Goal: Information Seeking & Learning: Learn about a topic

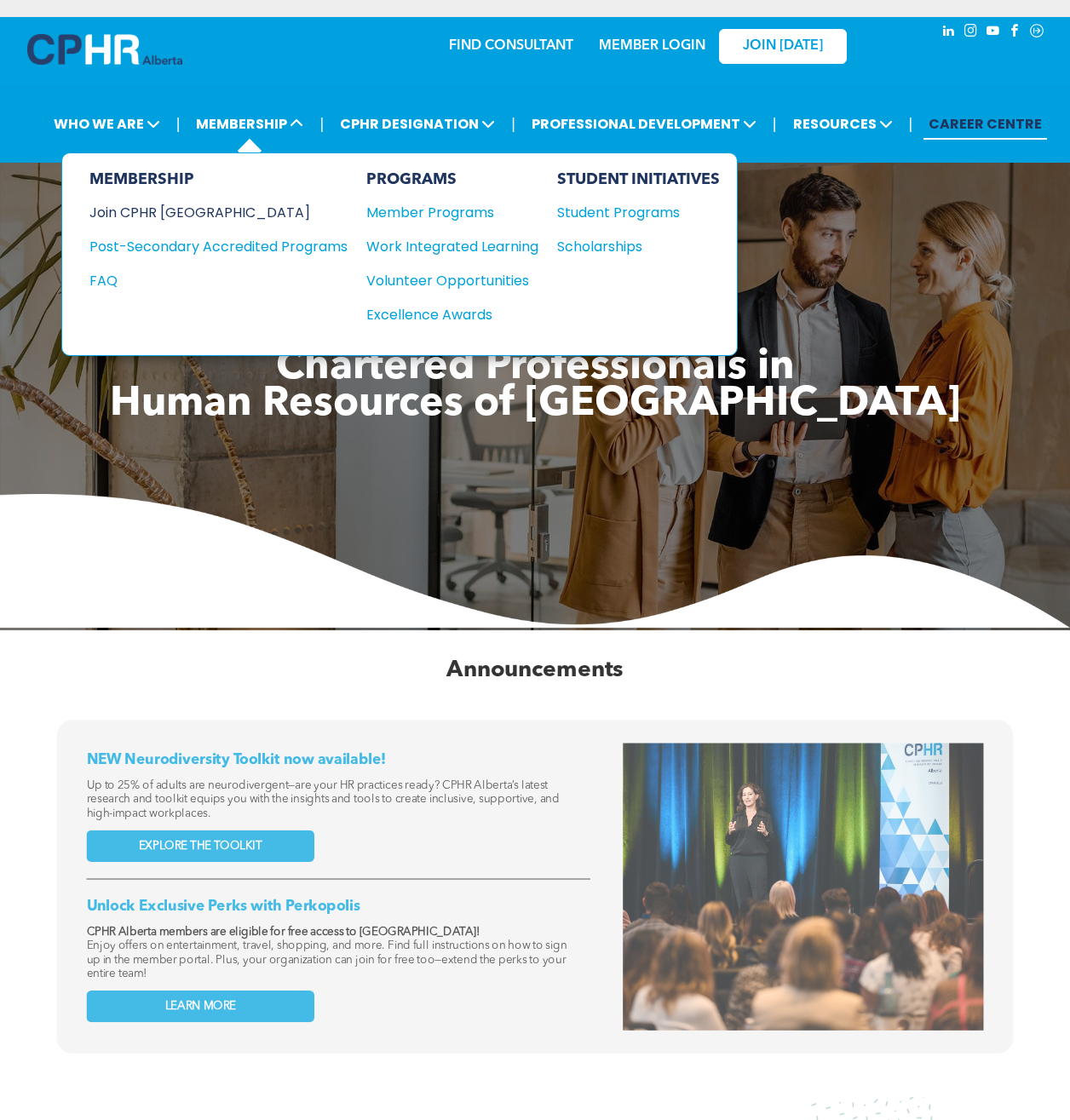
click at [169, 201] on div "Join CPHR [GEOGRAPHIC_DATA]" at bounding box center [205, 212] width 232 height 21
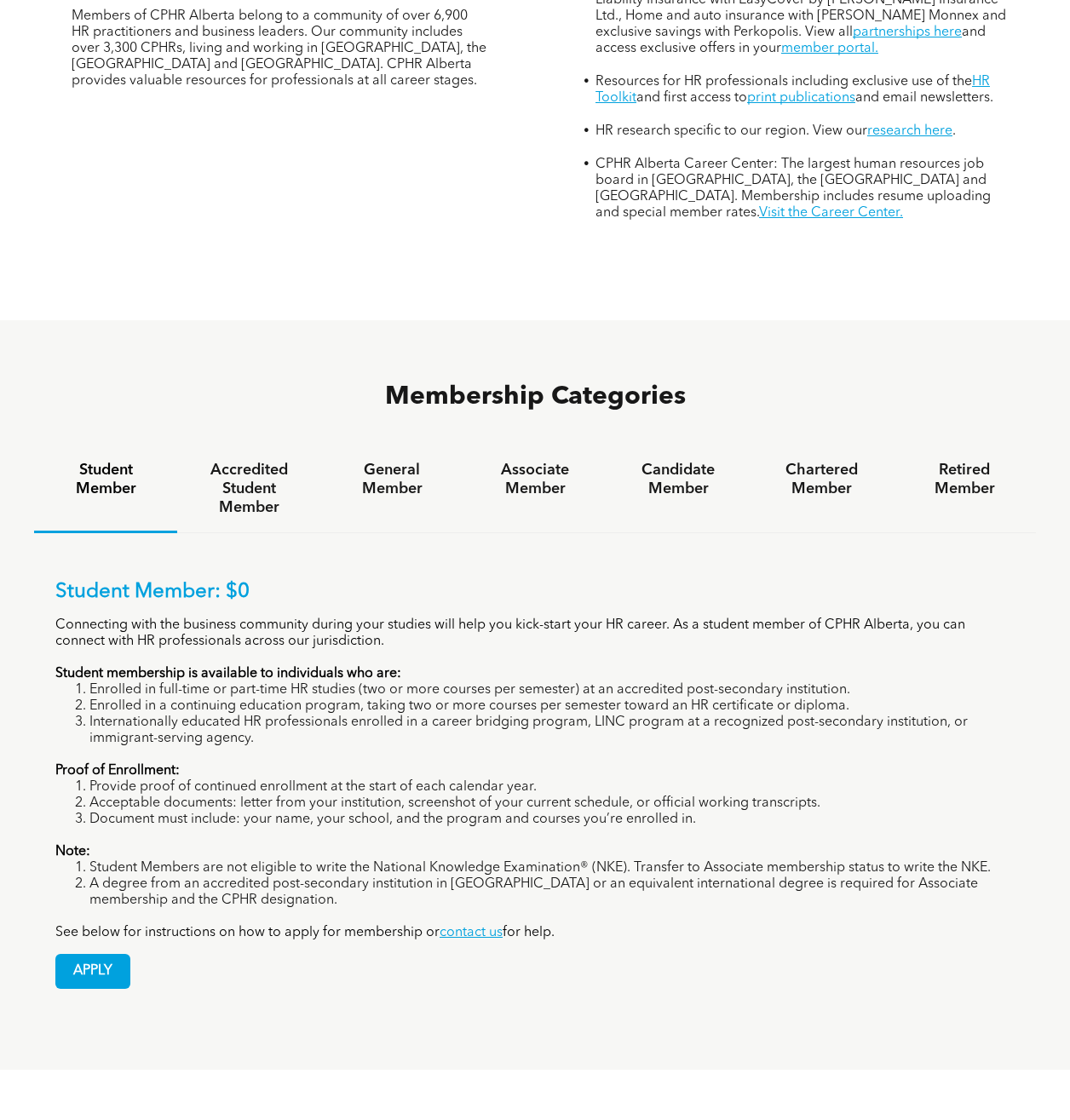
scroll to position [766, 0]
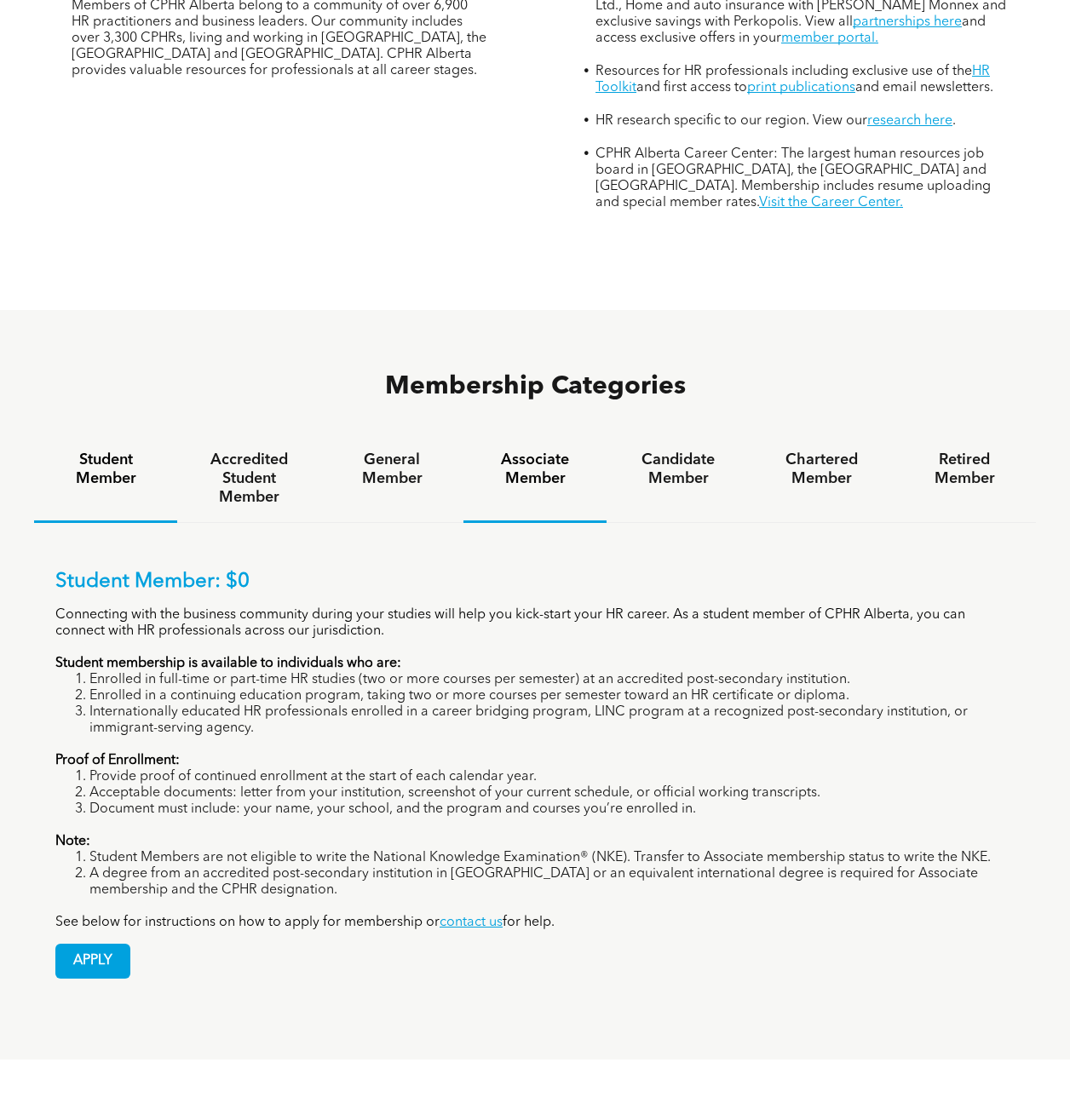
click at [553, 450] on h4 "Associate Member" at bounding box center [535, 468] width 113 height 38
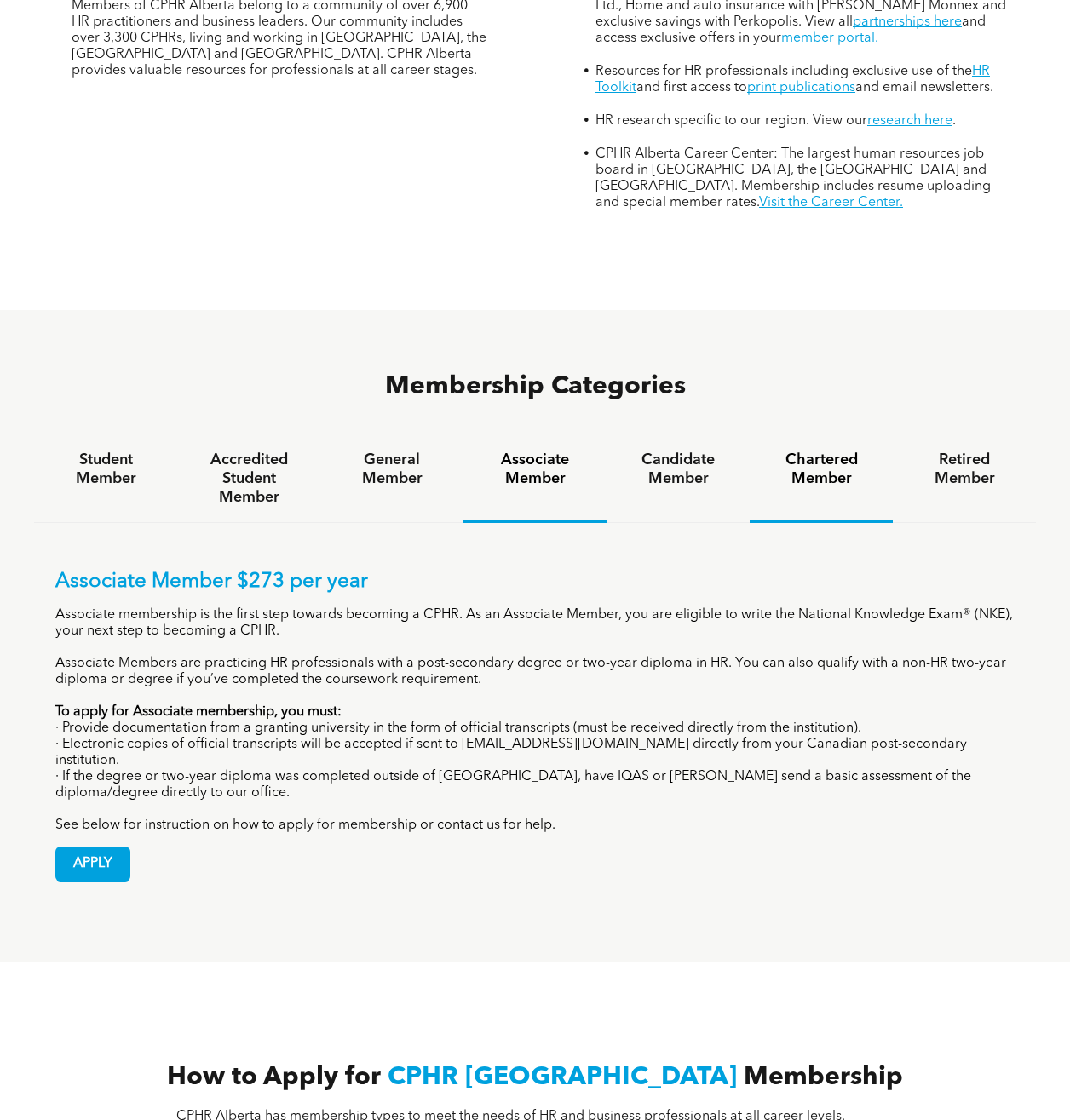
click at [807, 450] on h4 "Chartered Member" at bounding box center [821, 468] width 113 height 38
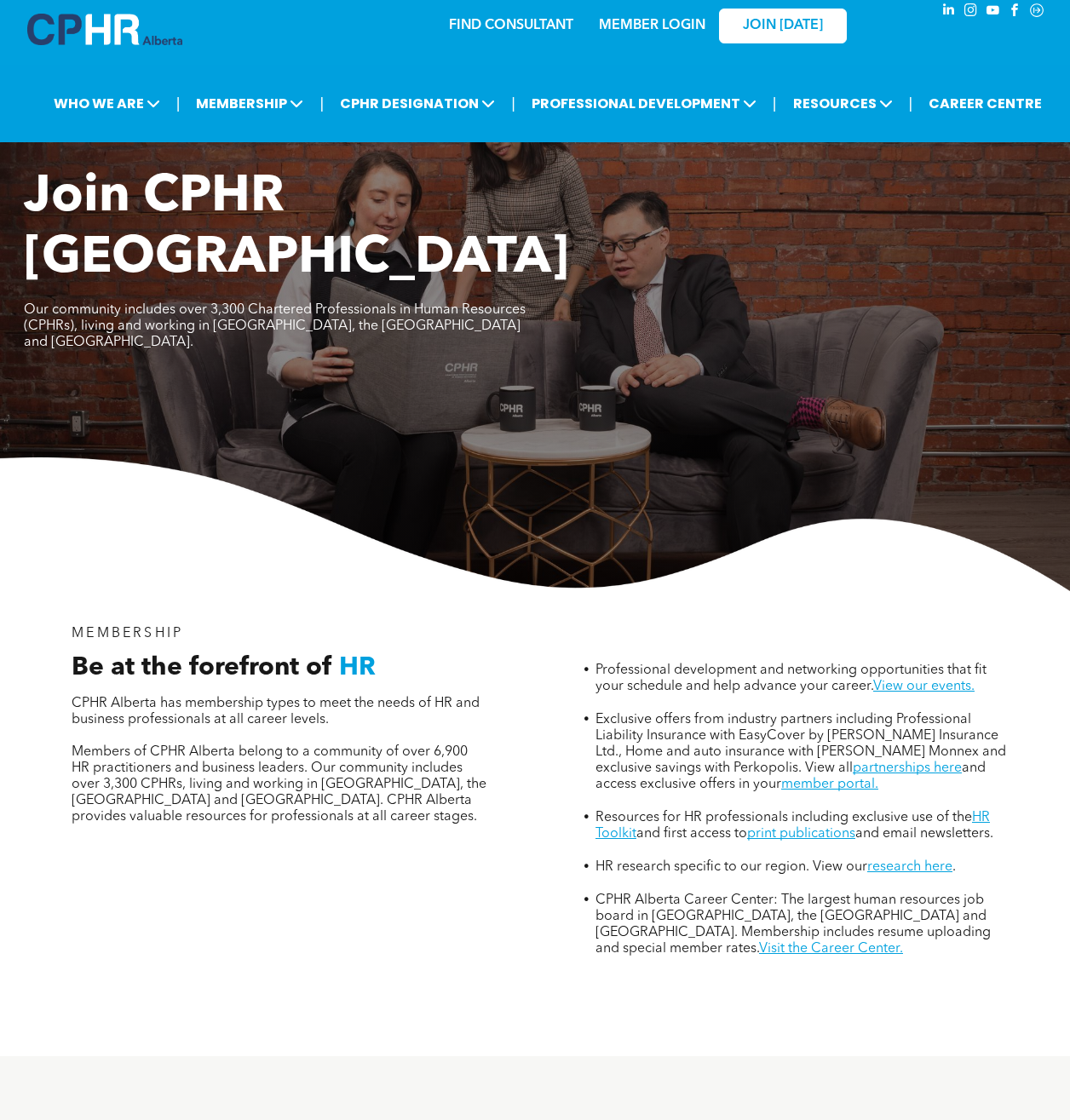
scroll to position [0, 0]
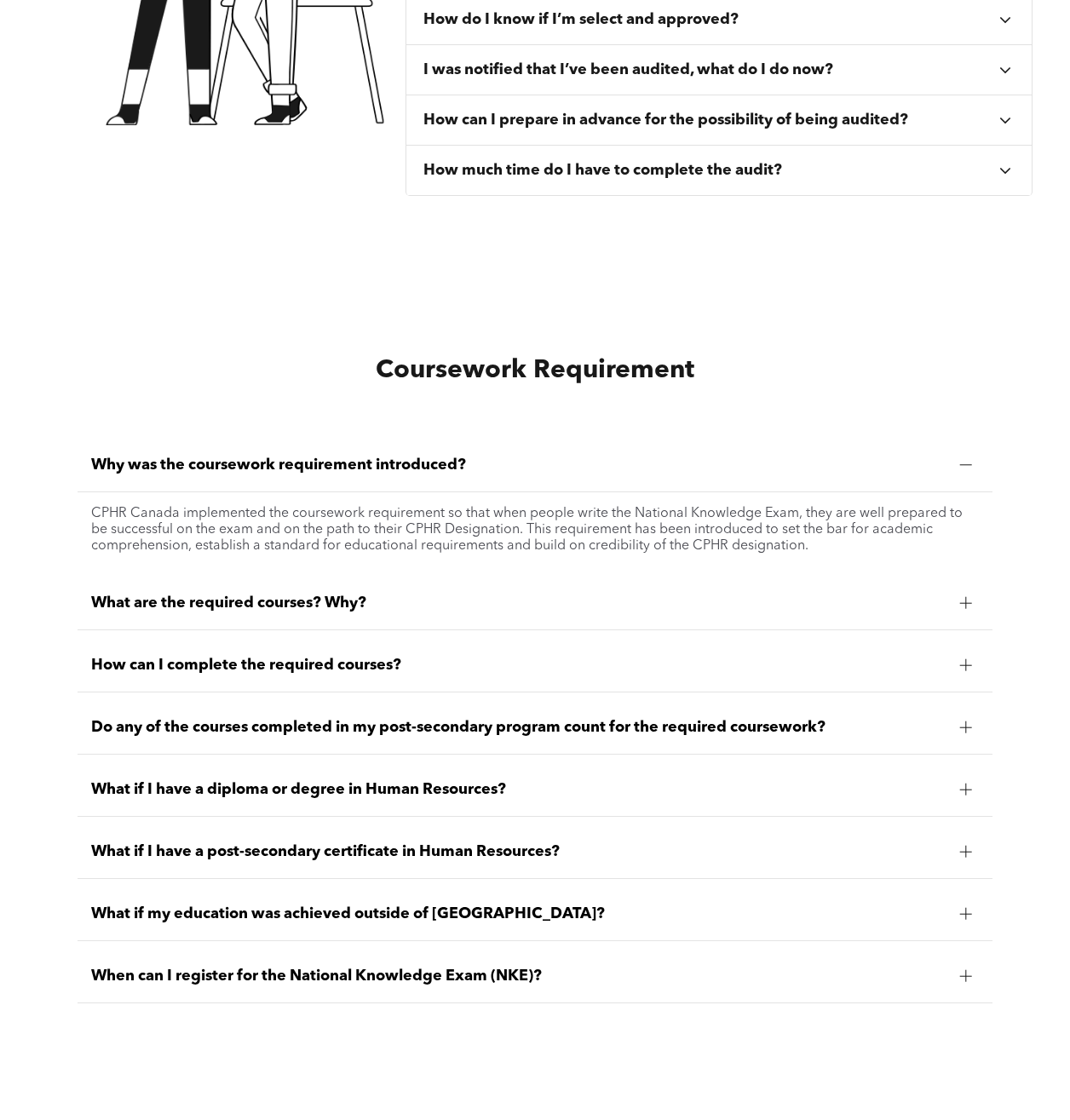
scroll to position [1022, 0]
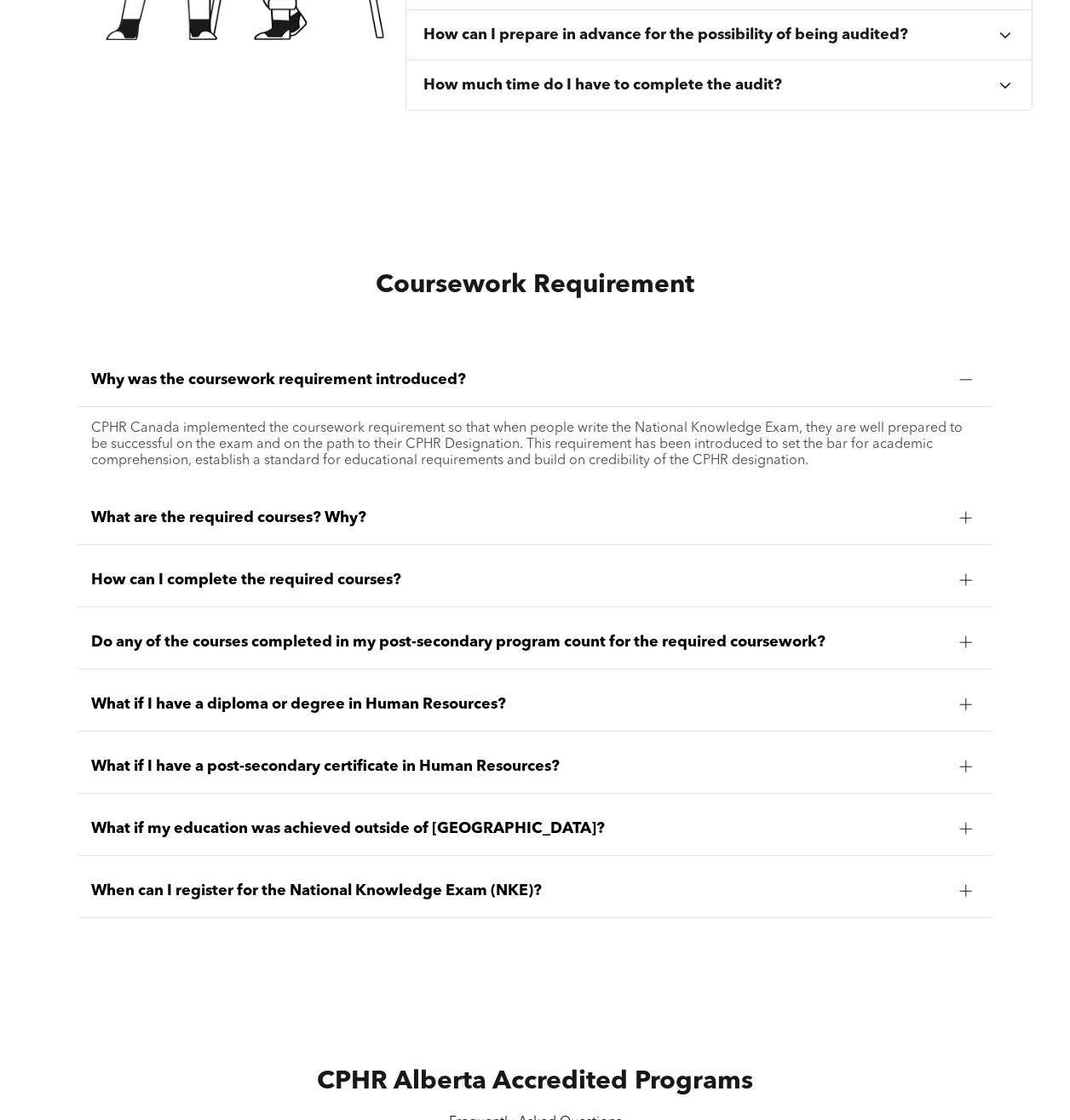
click at [133, 697] on span "What if I have a diploma or degree in Human Resources?" at bounding box center [519, 704] width 854 height 18
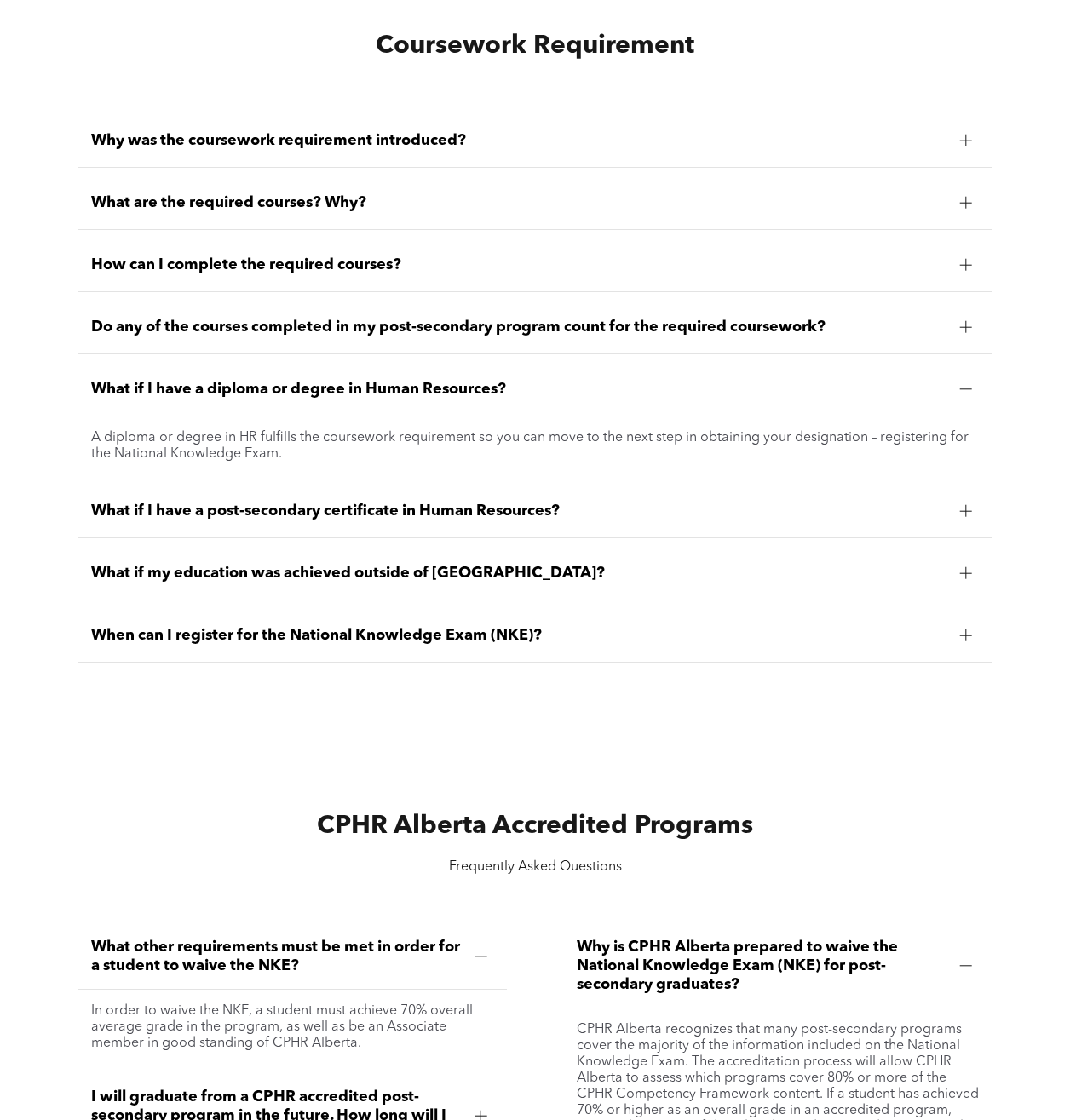
scroll to position [1278, 0]
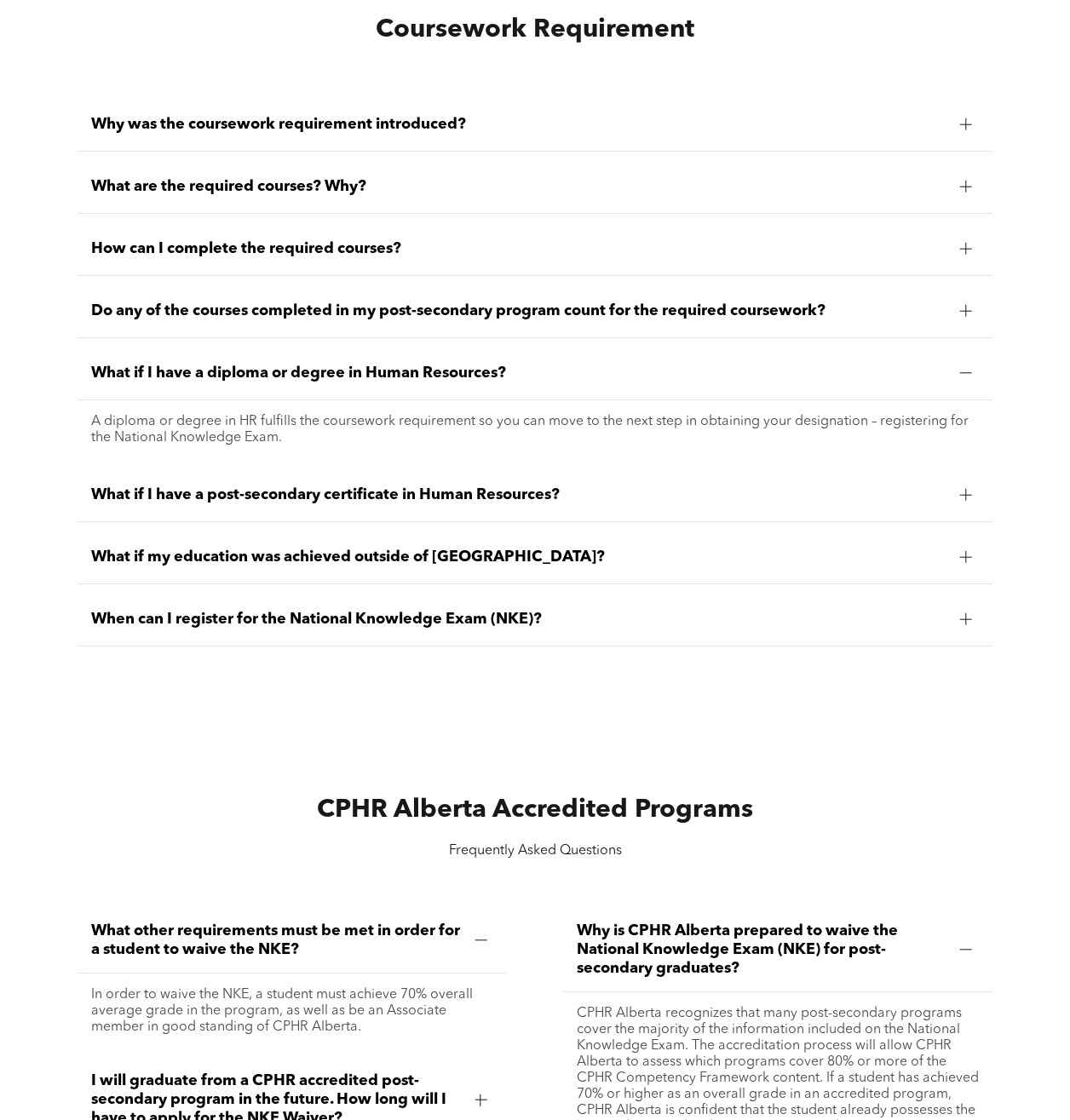
click at [177, 626] on span "When can I register for the National Knowledge Exam (NKE)?" at bounding box center [519, 619] width 854 height 18
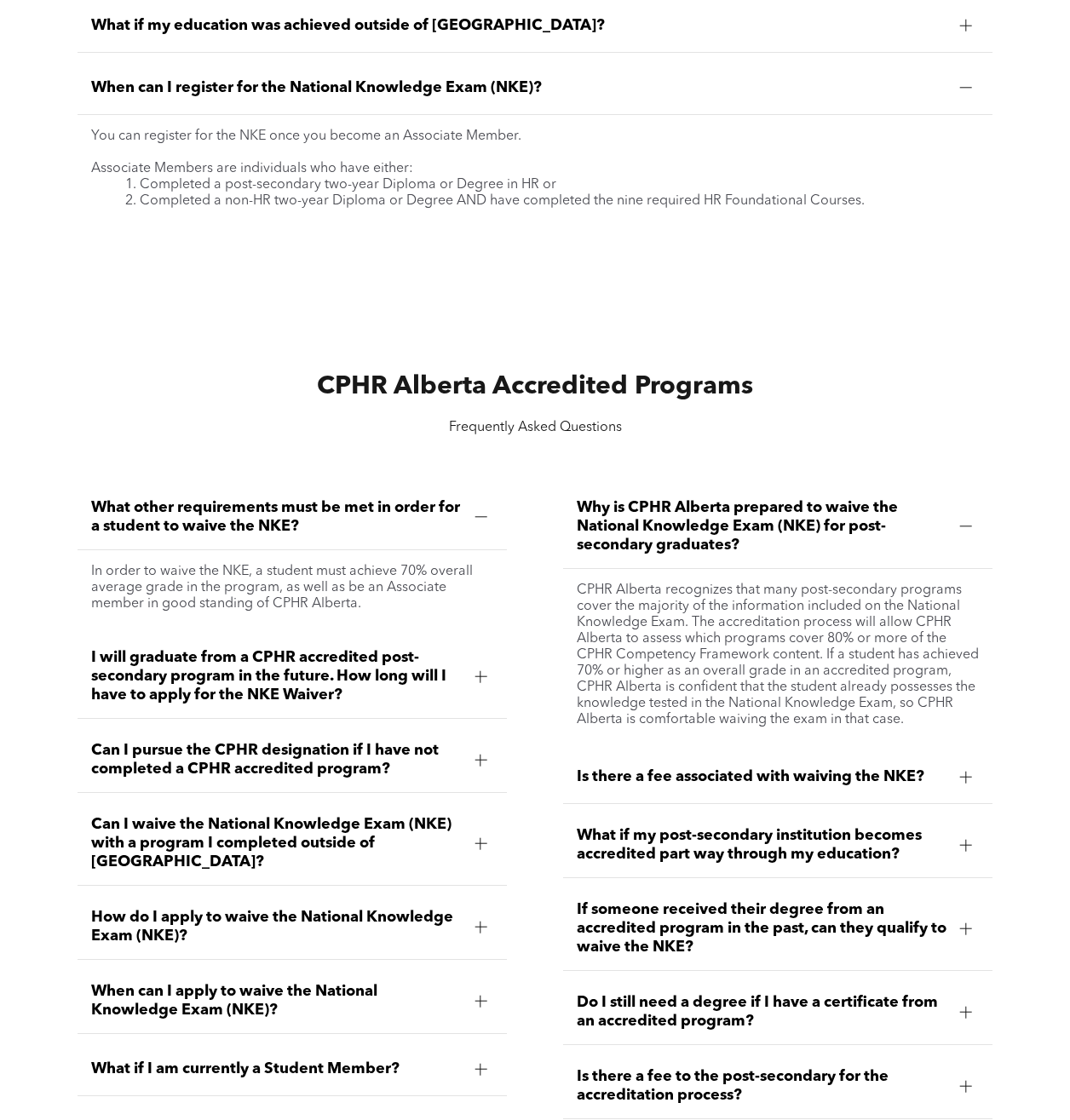
scroll to position [1789, 0]
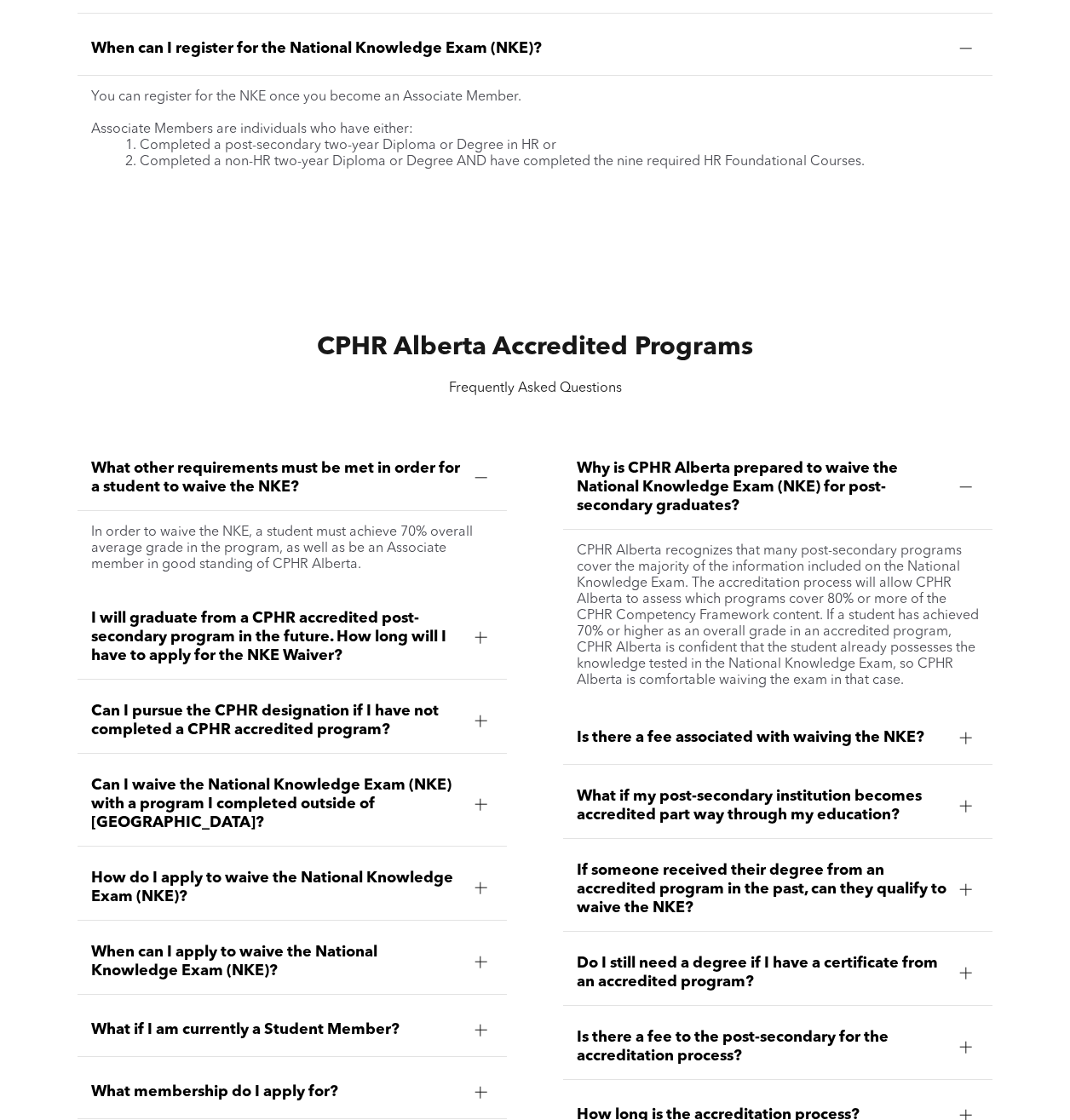
click at [143, 796] on span "Can I waive the National Knowledge Exam (NKE) with a program I completed outsid…" at bounding box center [277, 804] width 370 height 56
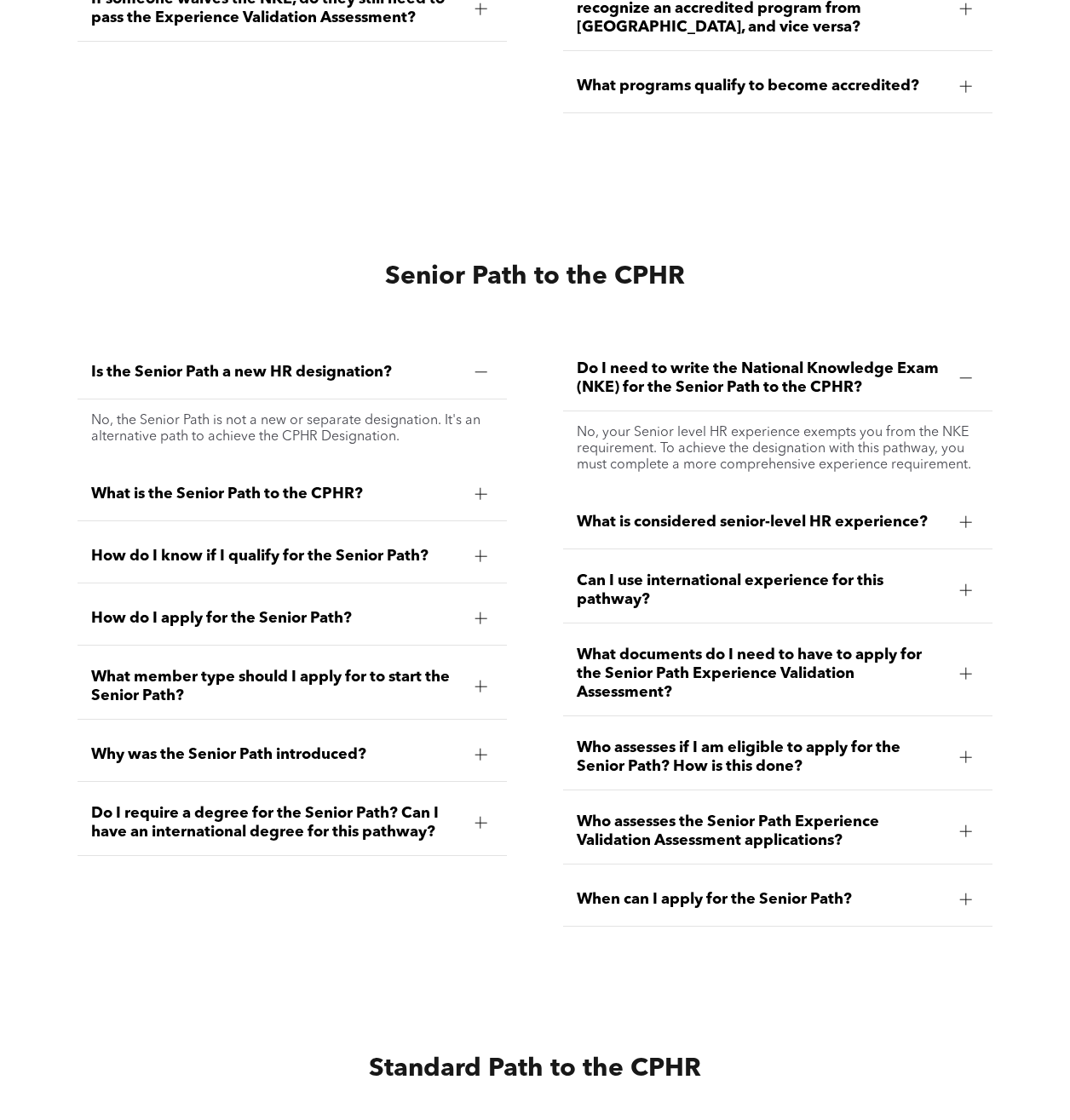
scroll to position [3066, 0]
click at [209, 490] on span "What is the Senior Path to the CPHR?" at bounding box center [277, 493] width 370 height 18
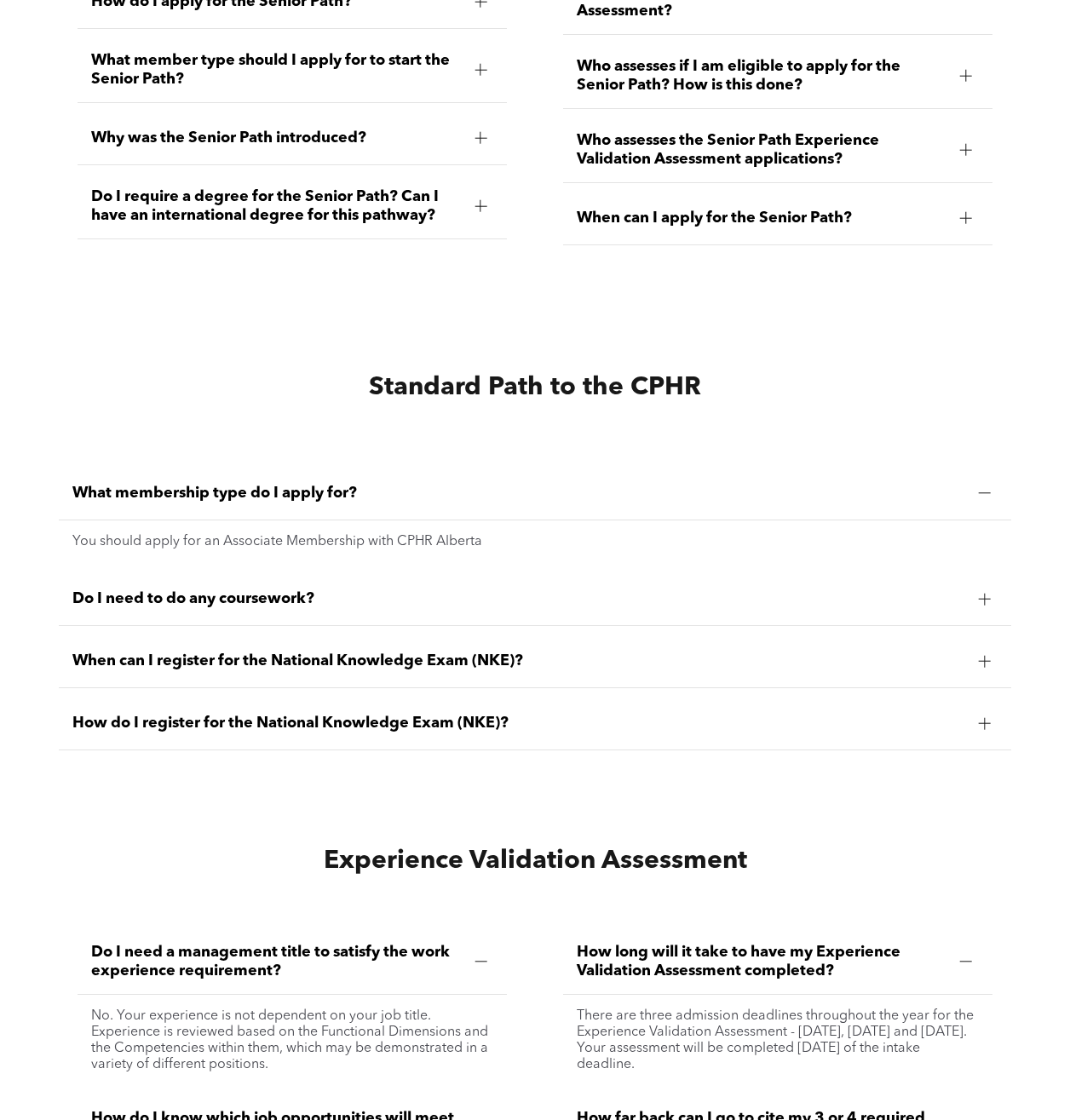
scroll to position [3747, 0]
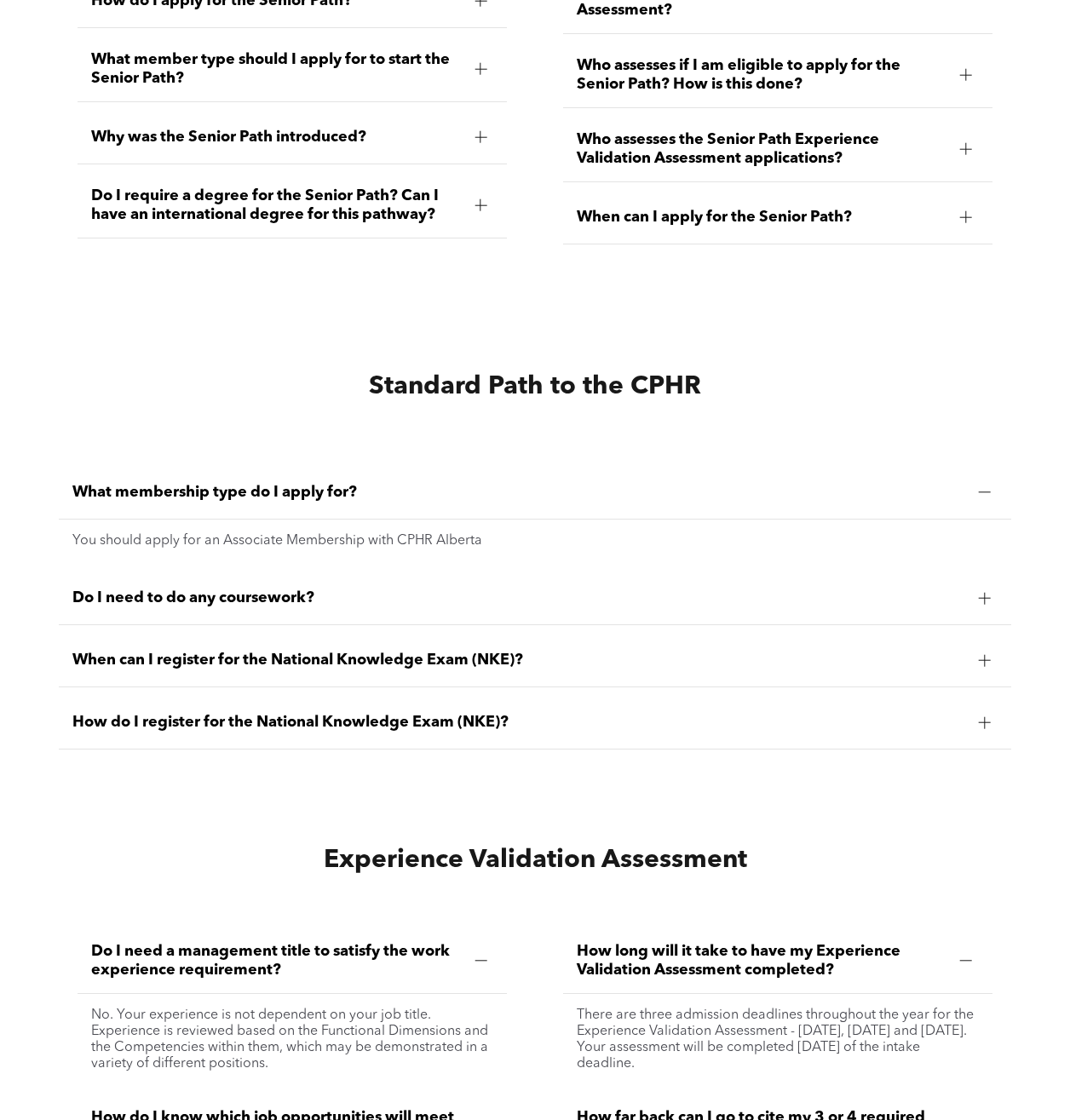
click at [295, 589] on span "Do I need to do any coursework?" at bounding box center [519, 598] width 893 height 18
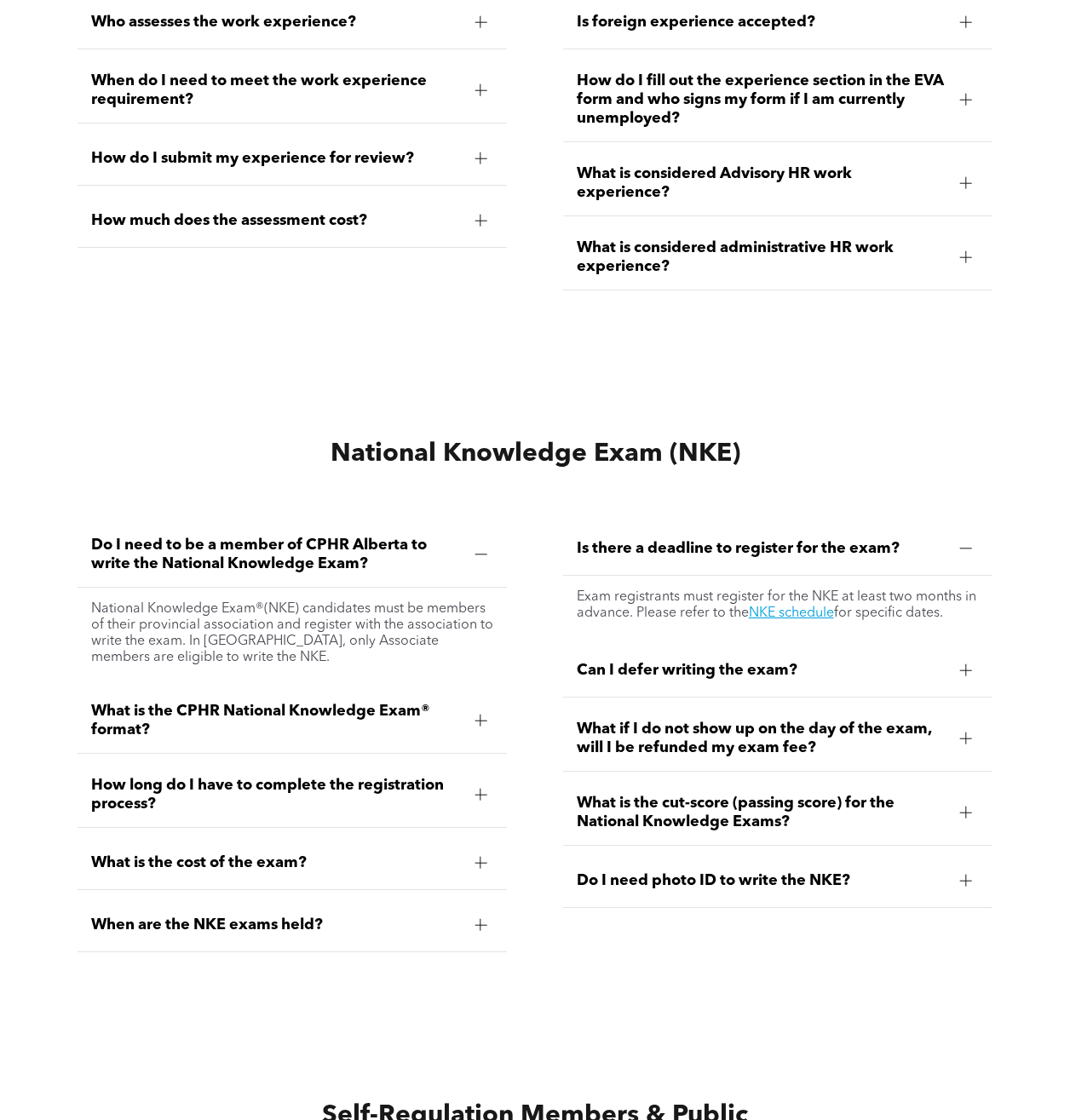
scroll to position [4940, 0]
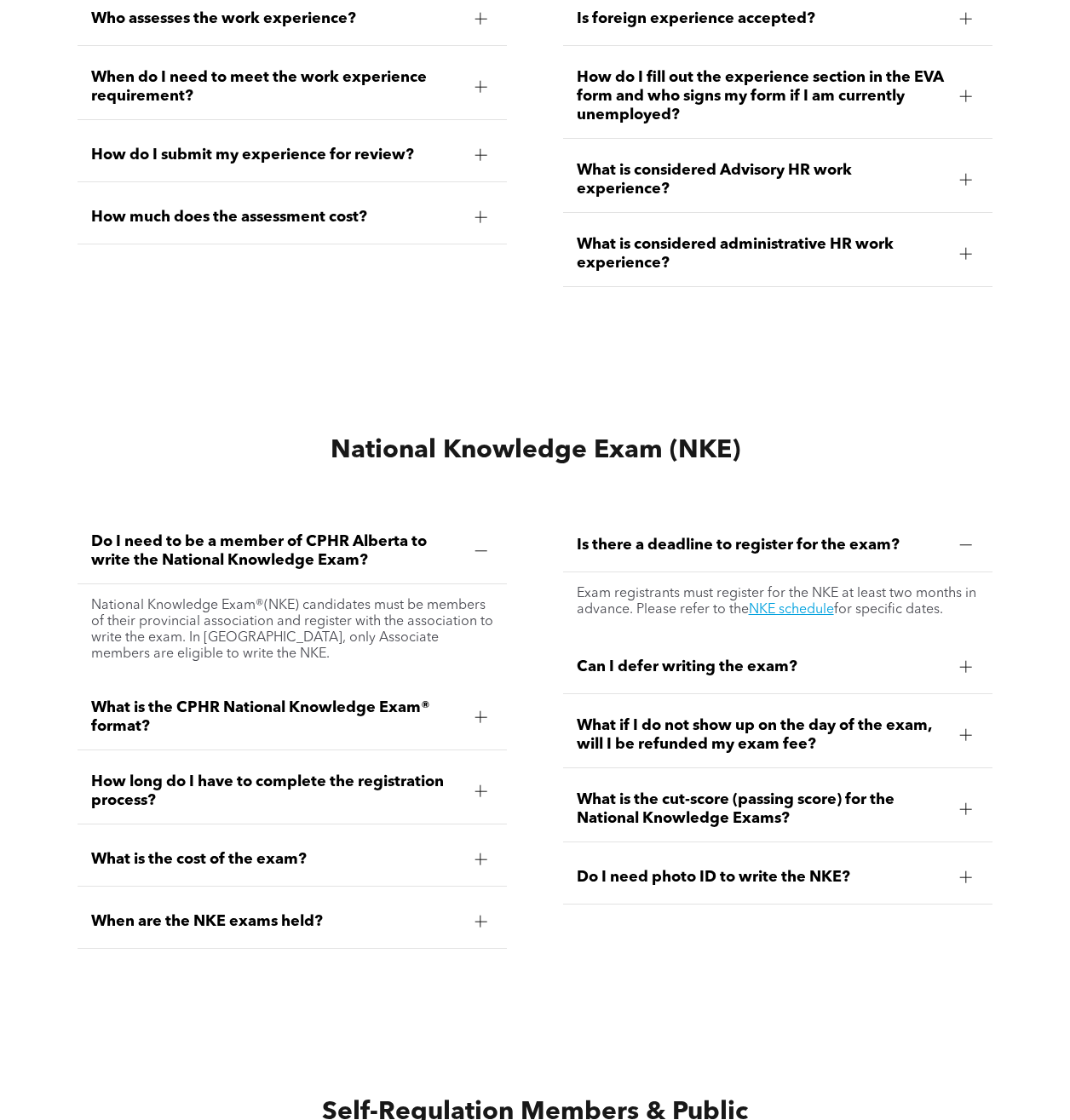
click at [382, 707] on span "What is the CPHR National Knowledge Exam® format?" at bounding box center [277, 717] width 370 height 38
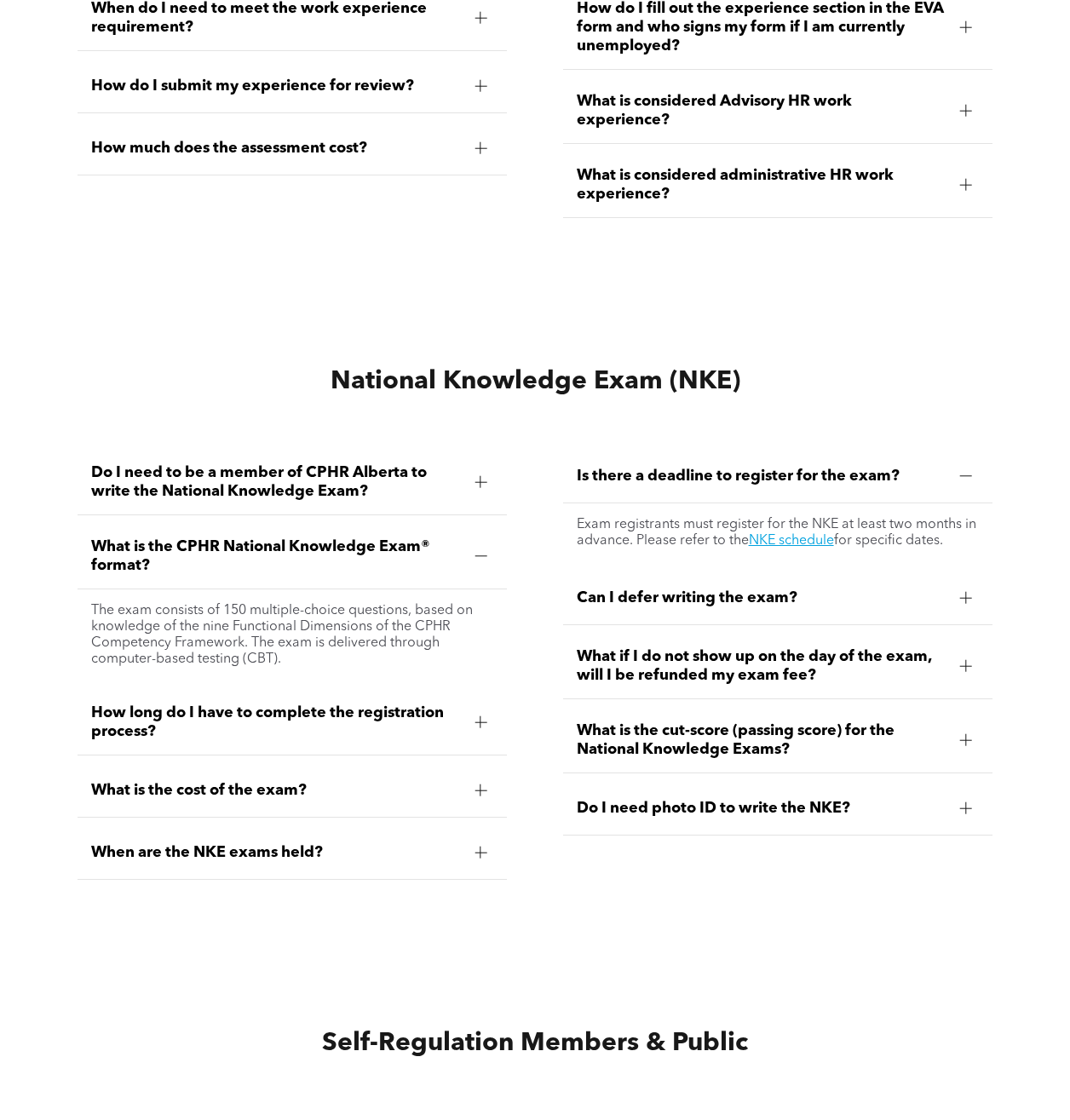
scroll to position [5026, 0]
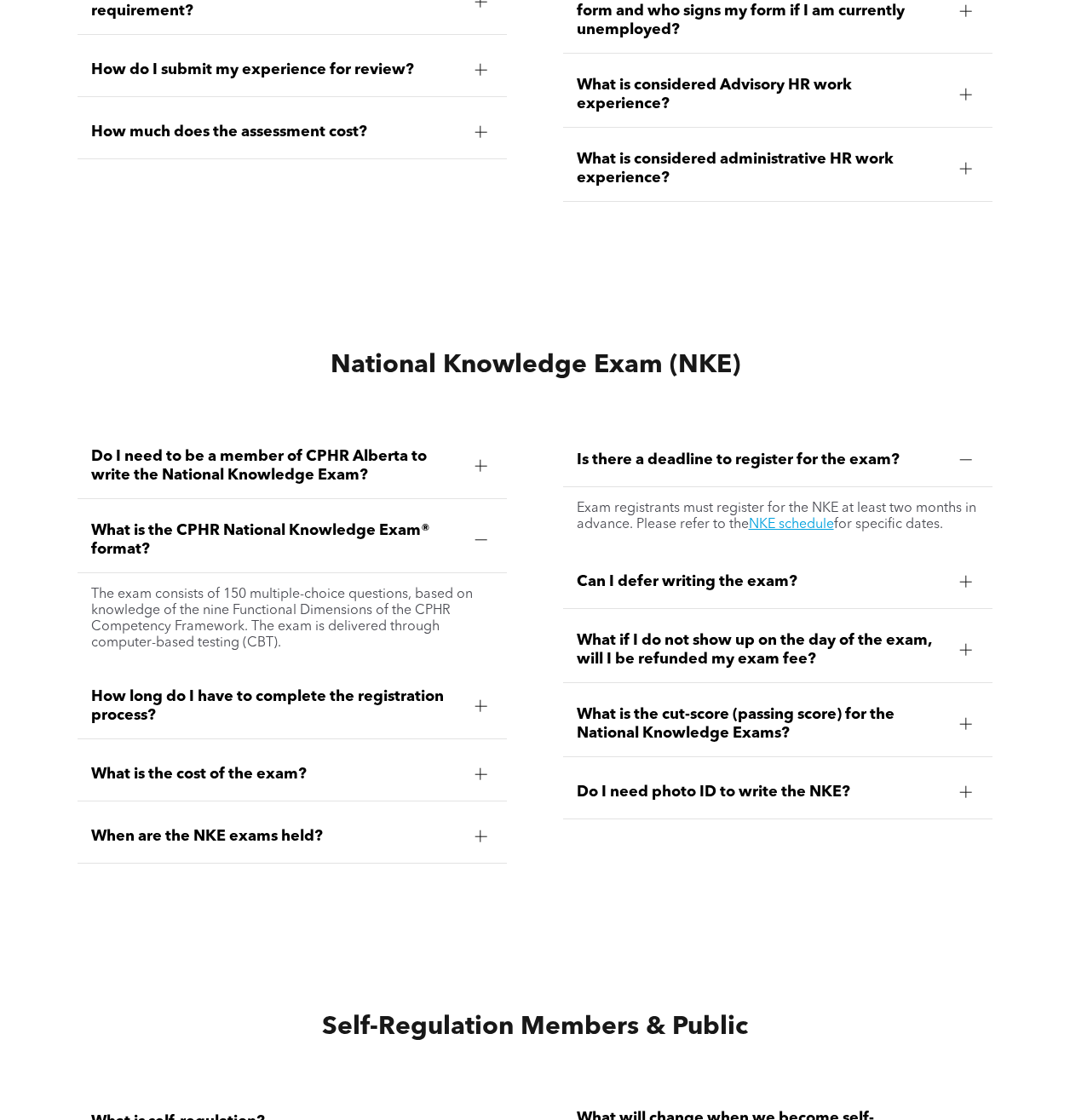
click at [407, 699] on span "How long do I have to complete the registration process?" at bounding box center [277, 706] width 370 height 38
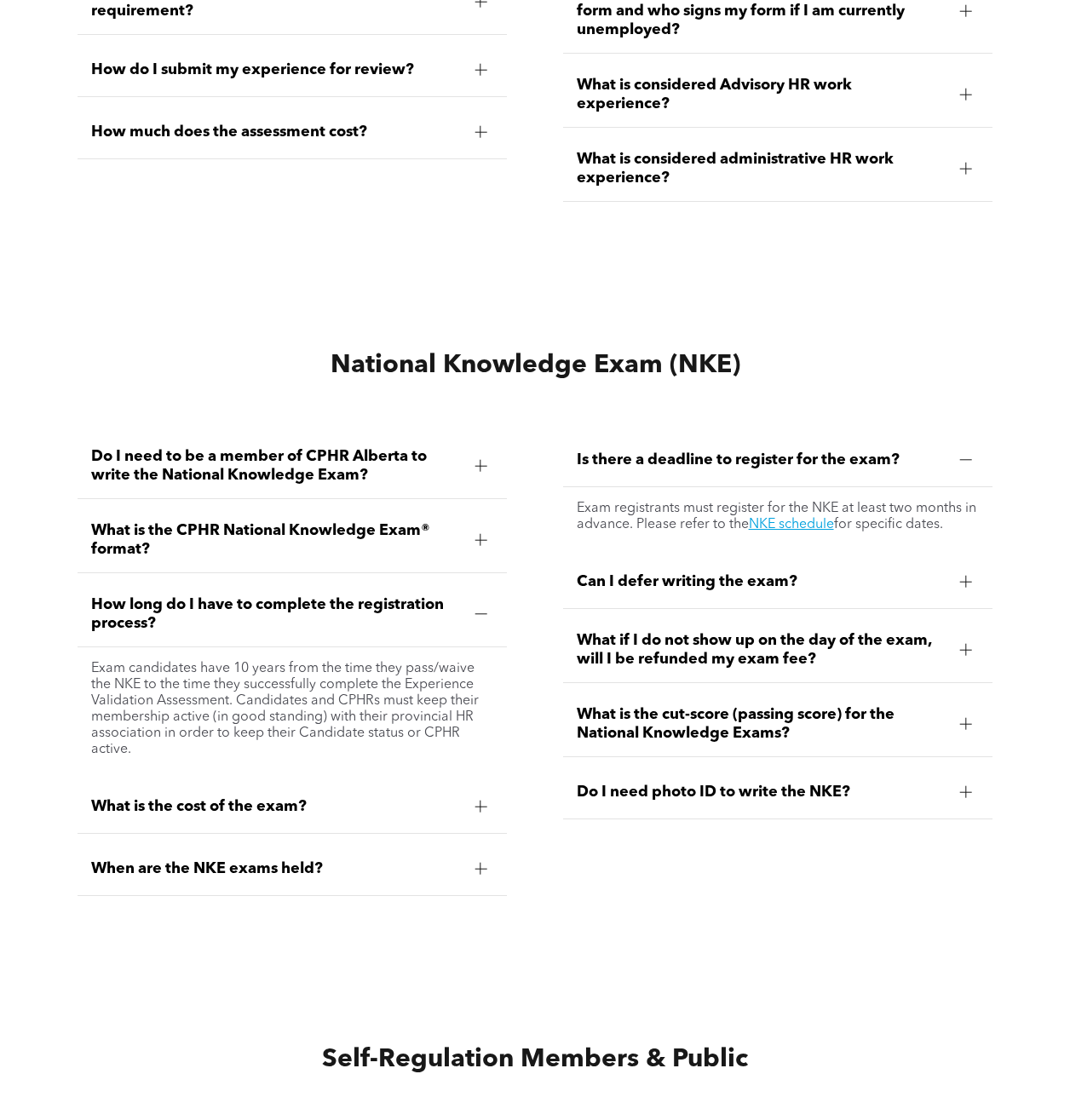
click at [162, 788] on div "What is the cost of the exam?" at bounding box center [291, 807] width 429 height 54
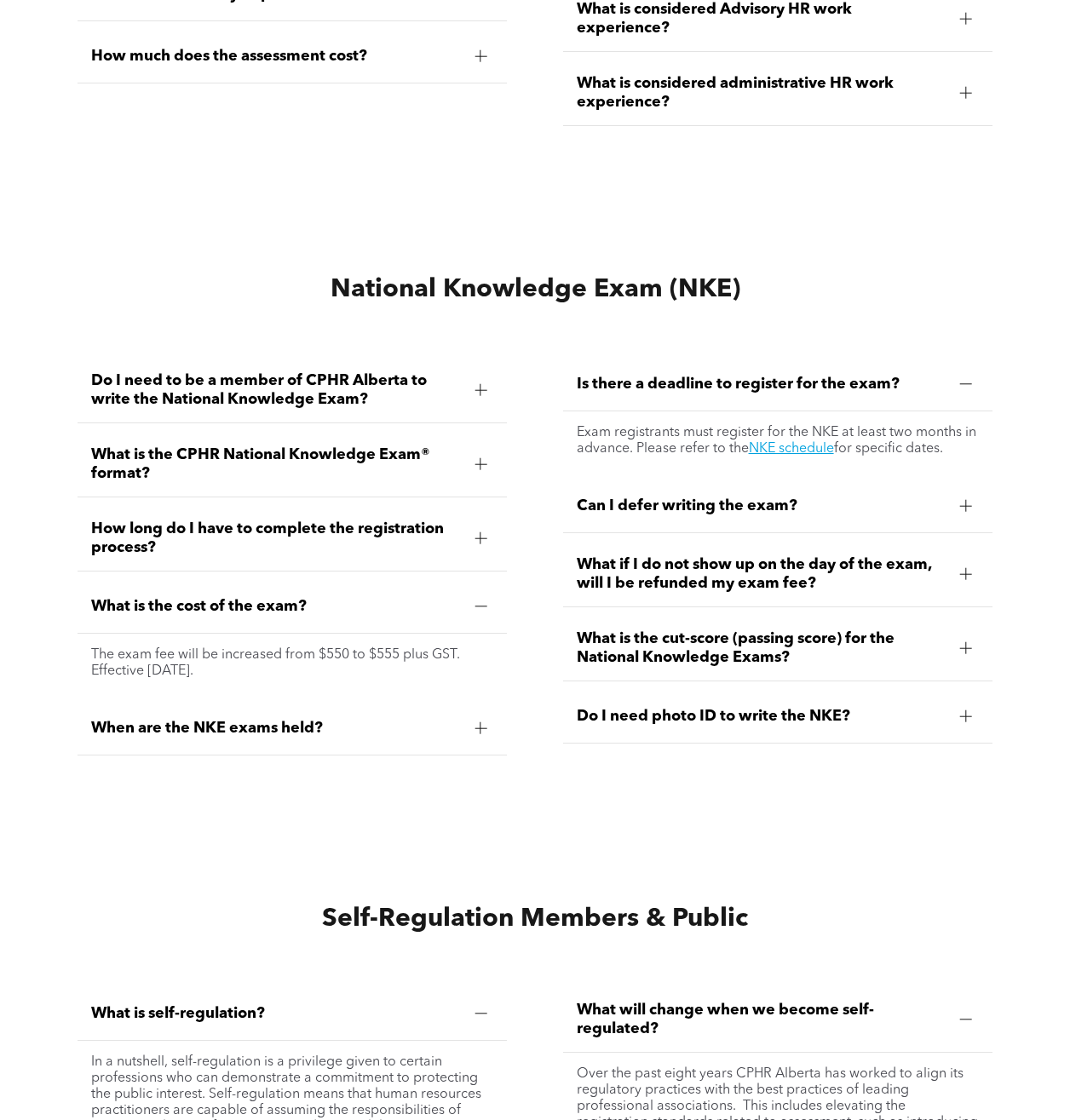
scroll to position [5110, 0]
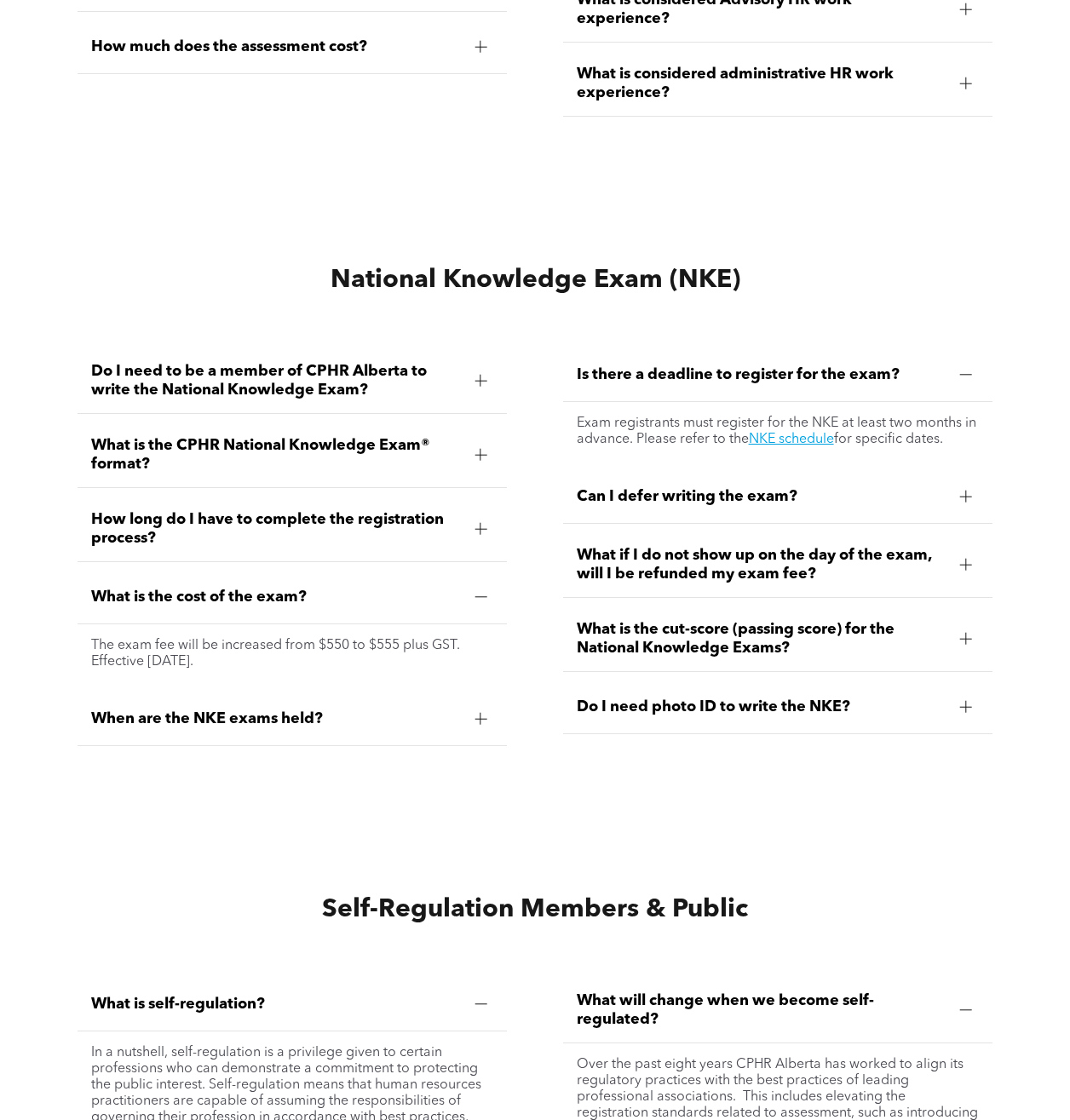
click at [273, 717] on span "When are the NKE exams held?" at bounding box center [277, 718] width 370 height 18
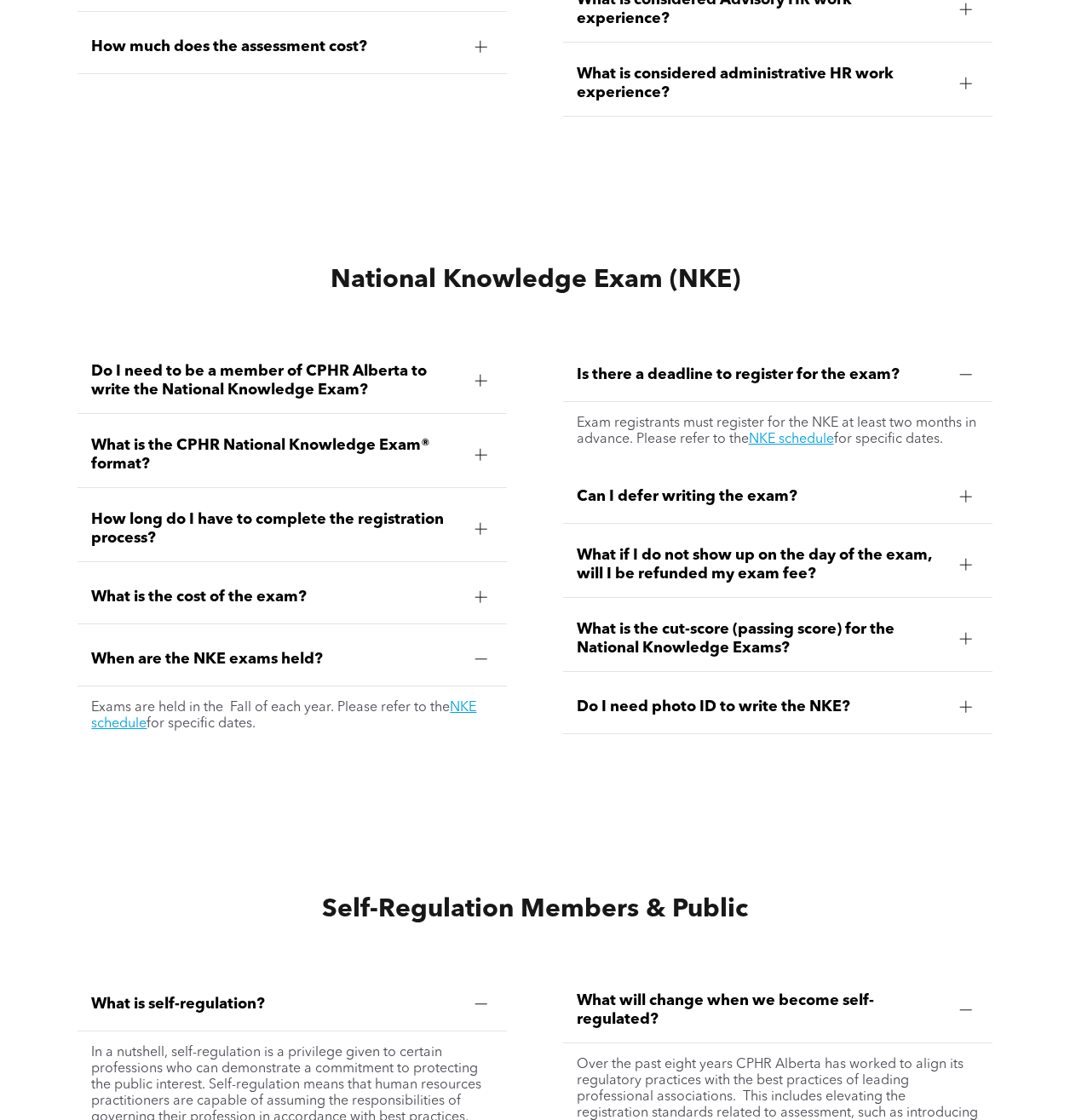
click at [703, 490] on span "Can I defer writing the exam?" at bounding box center [762, 495] width 370 height 18
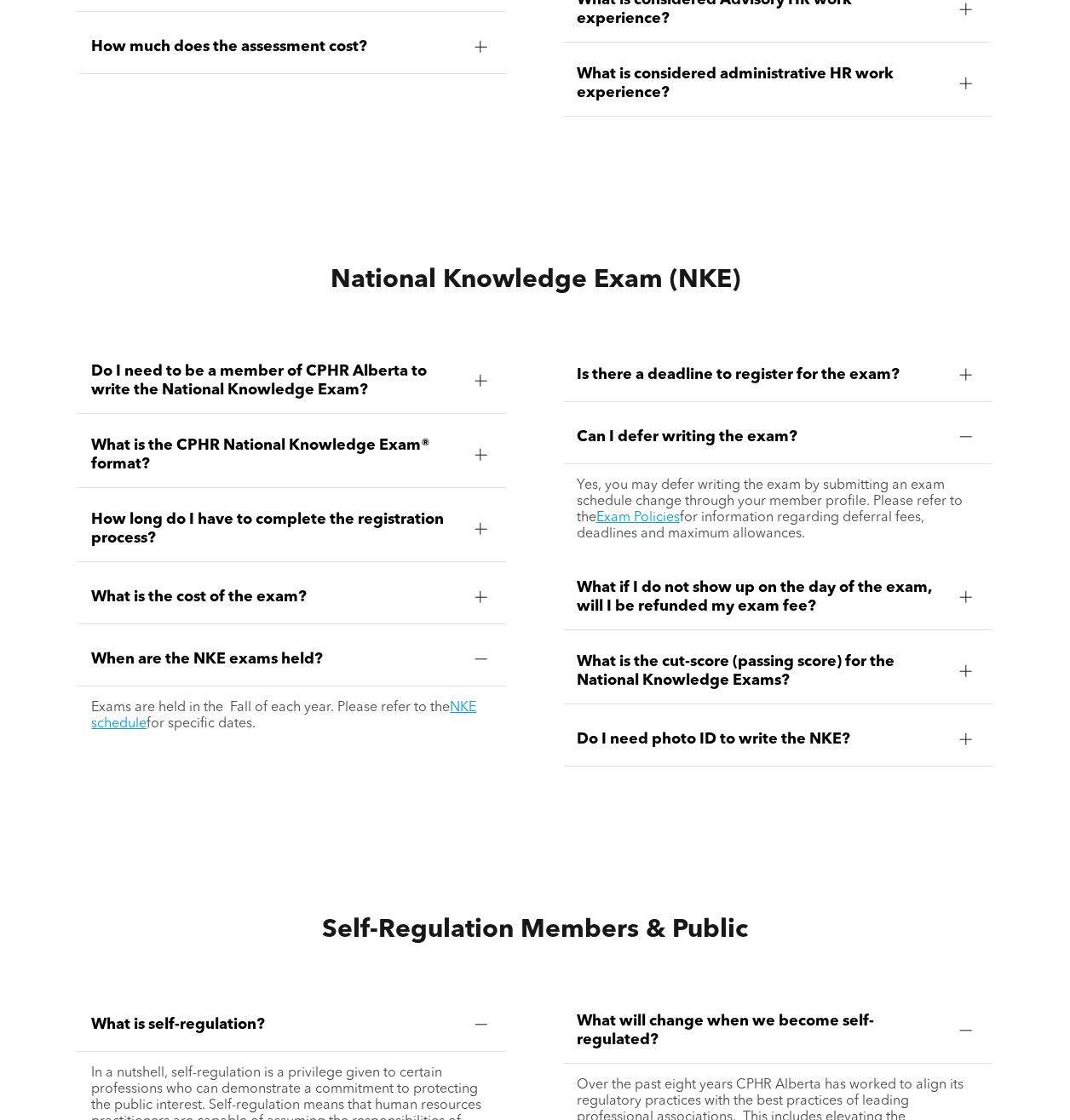
click at [754, 595] on span "What if I do not show up on the day of the exam, will I be refunded my exam fee?" at bounding box center [762, 597] width 370 height 38
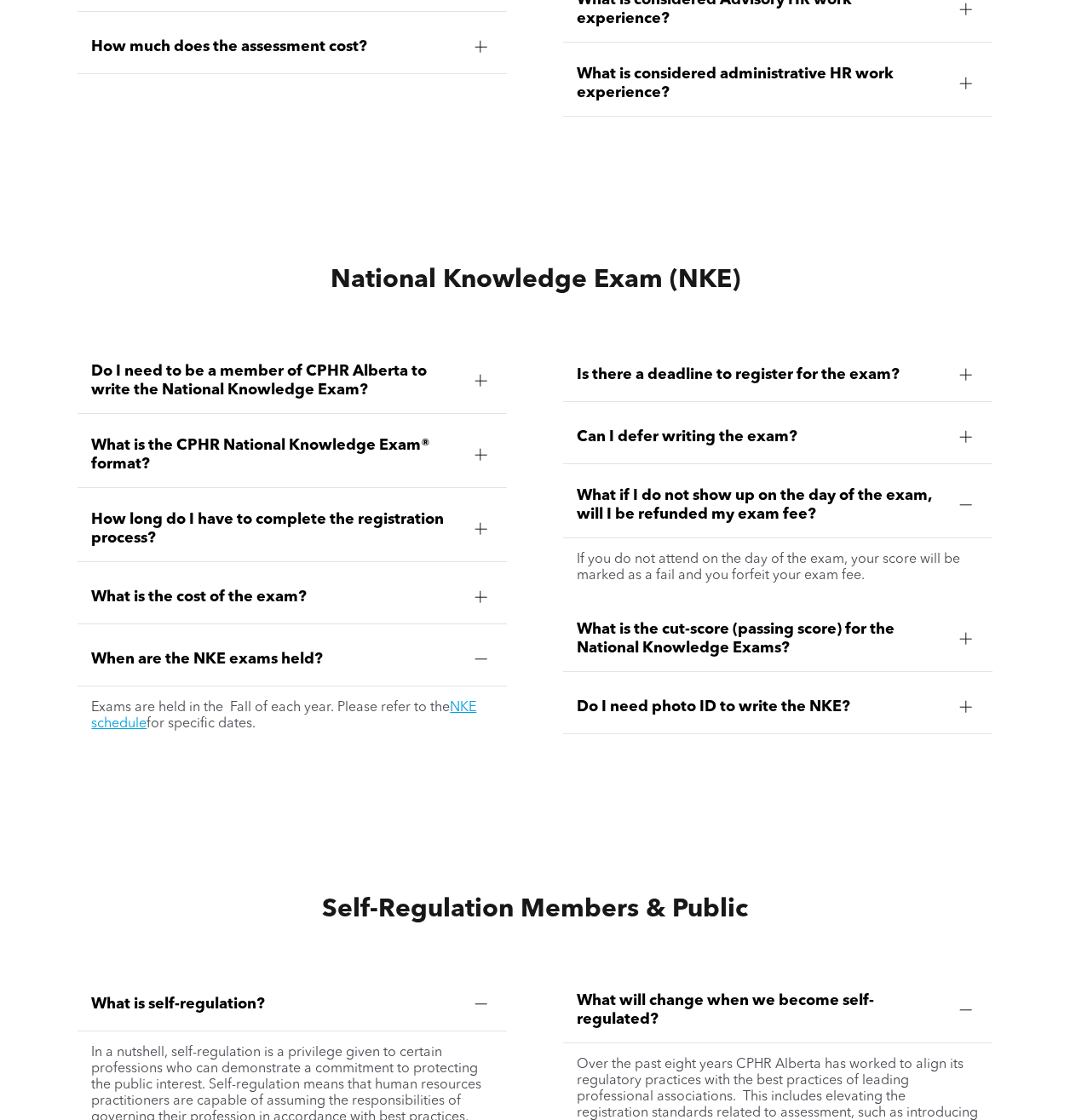
click at [801, 641] on span "What is the cut-score (passing score) for the National Knowledge Exams?" at bounding box center [762, 638] width 370 height 38
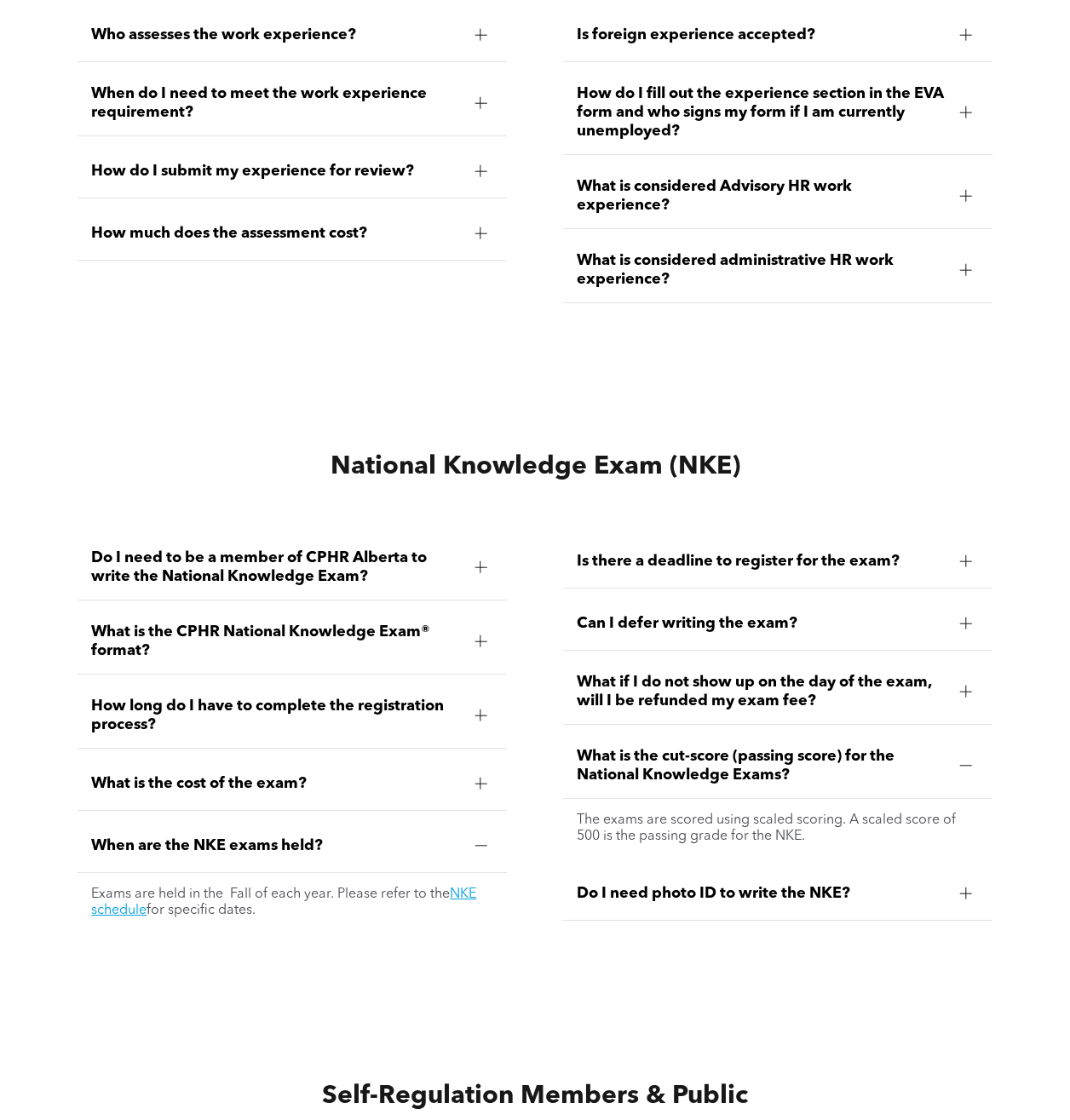
scroll to position [4855, 0]
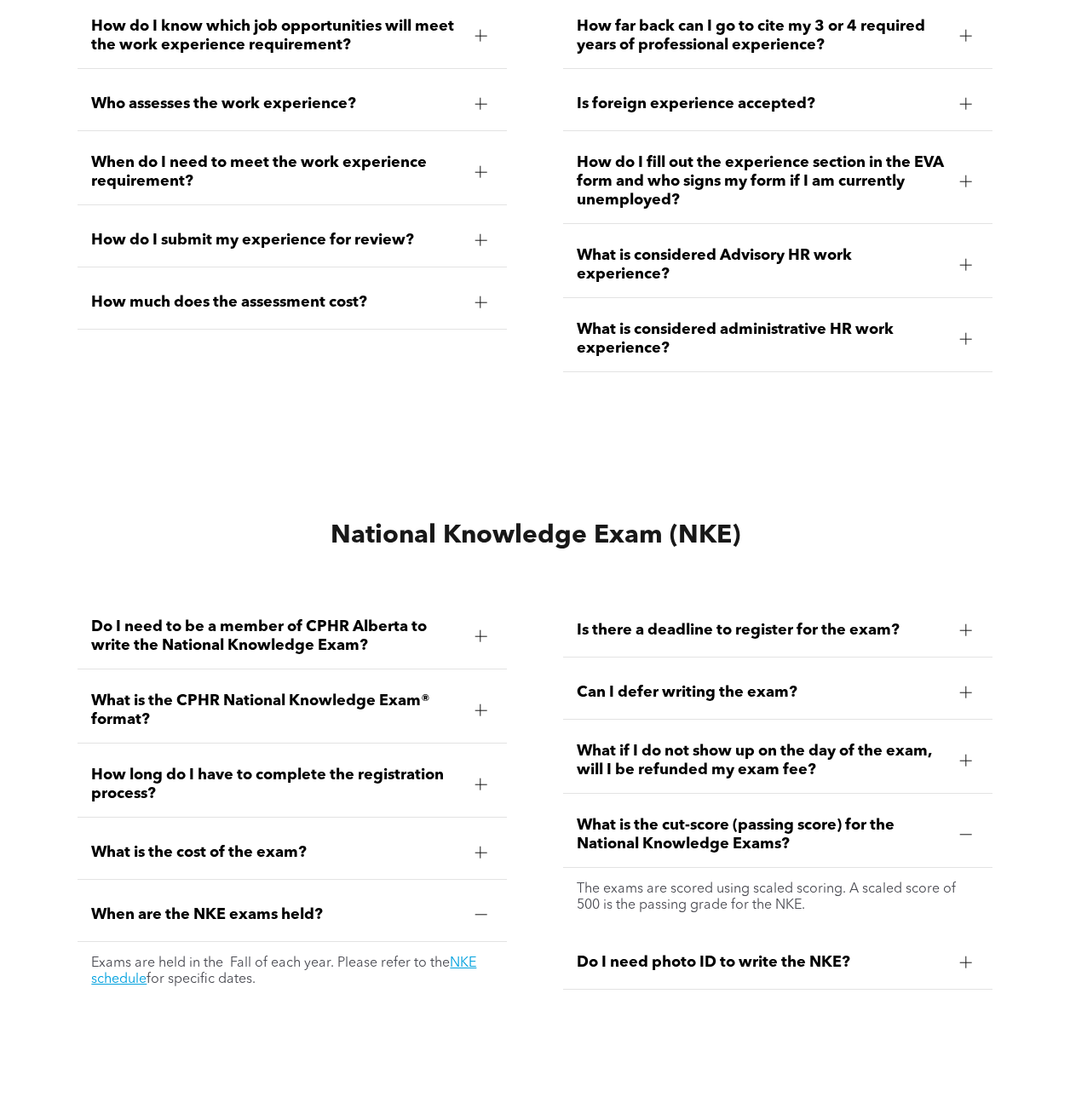
click at [310, 628] on span "Do I need to be a member of CPHR Alberta to write the National Knowledge Exam?" at bounding box center [277, 636] width 370 height 38
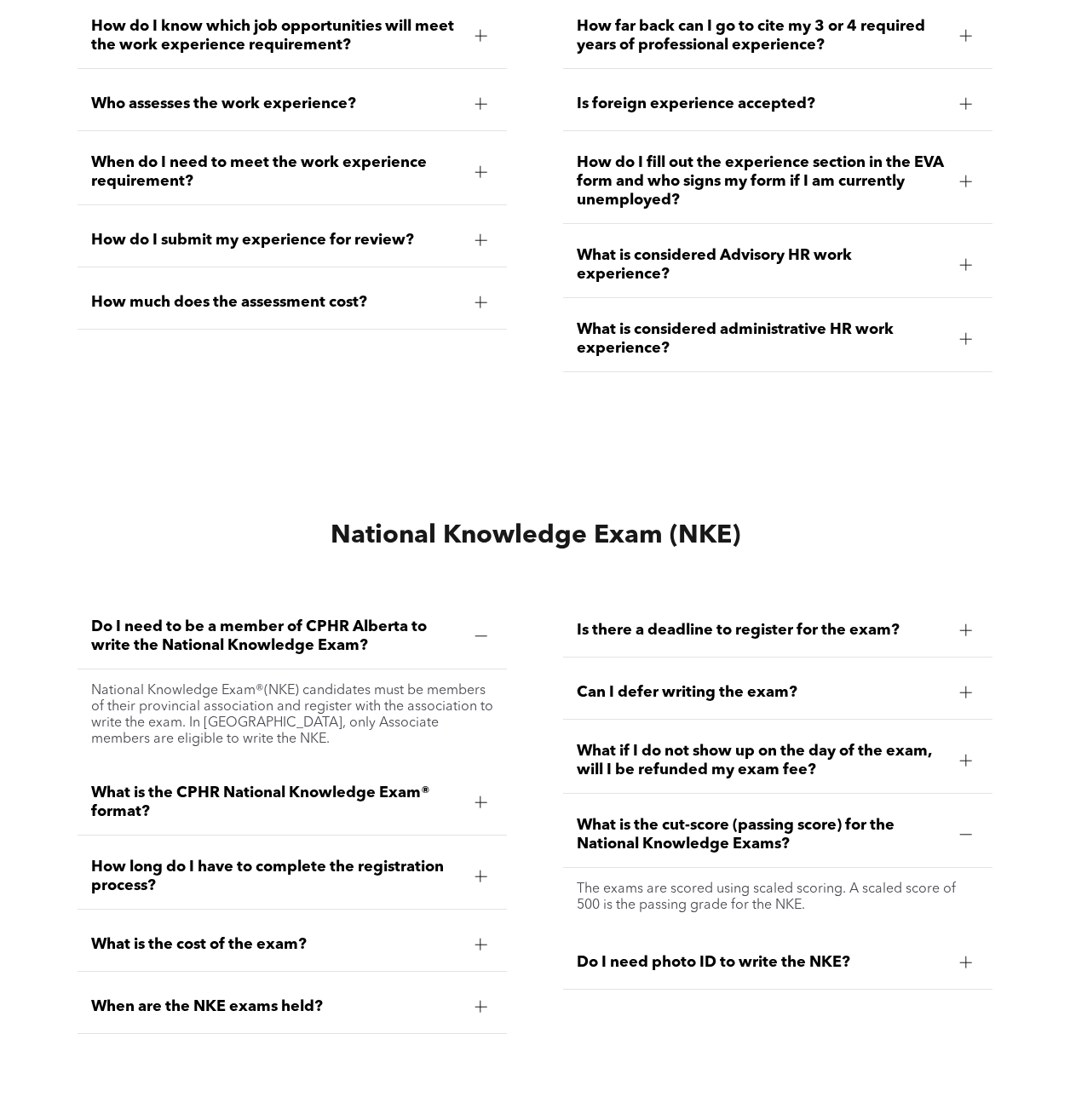
click at [357, 805] on span "What is the CPHR National Knowledge Exam® format?" at bounding box center [277, 802] width 370 height 38
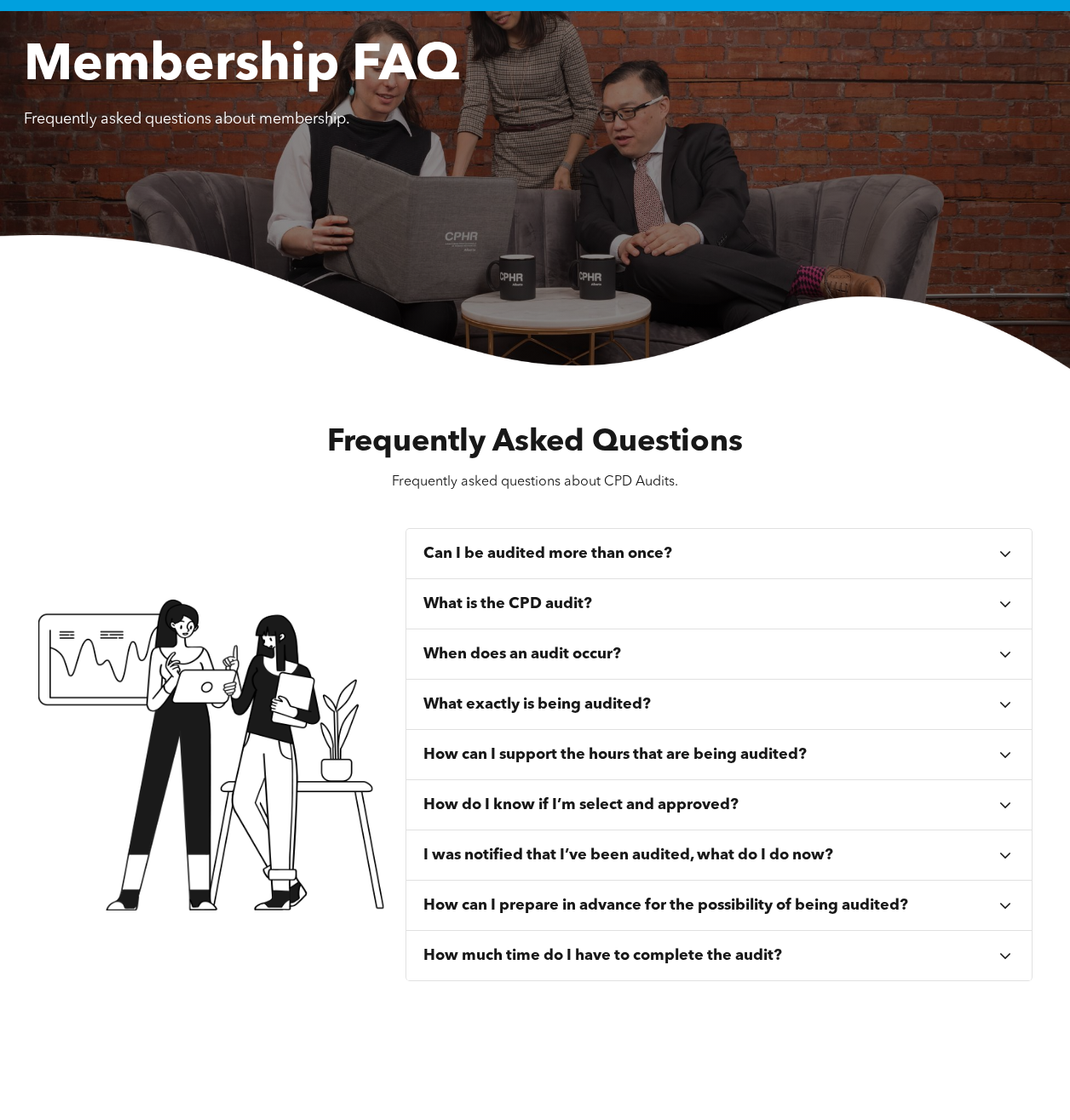
scroll to position [0, 0]
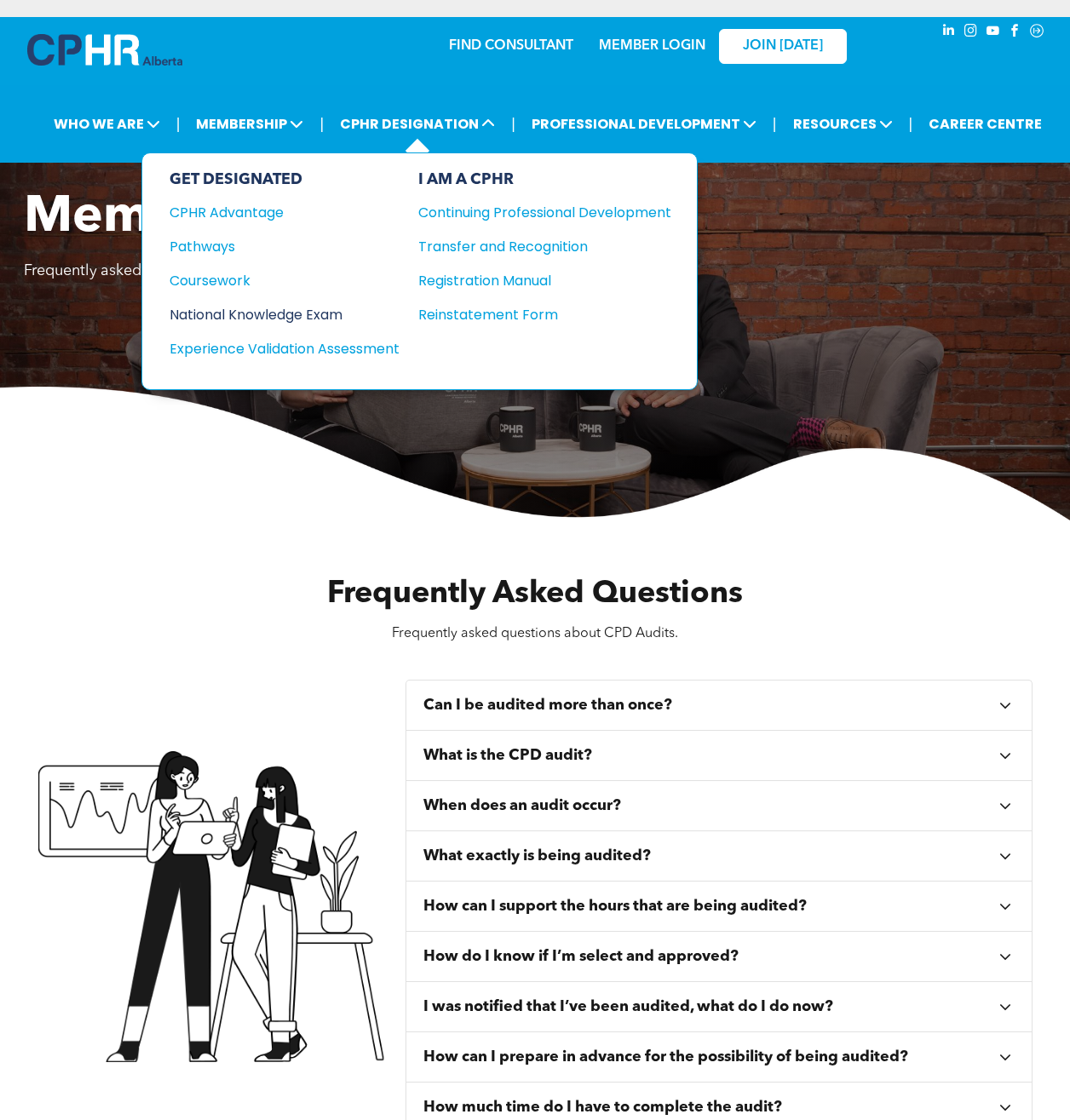
click at [230, 311] on div "National Knowledge Exam" at bounding box center [273, 314] width 207 height 21
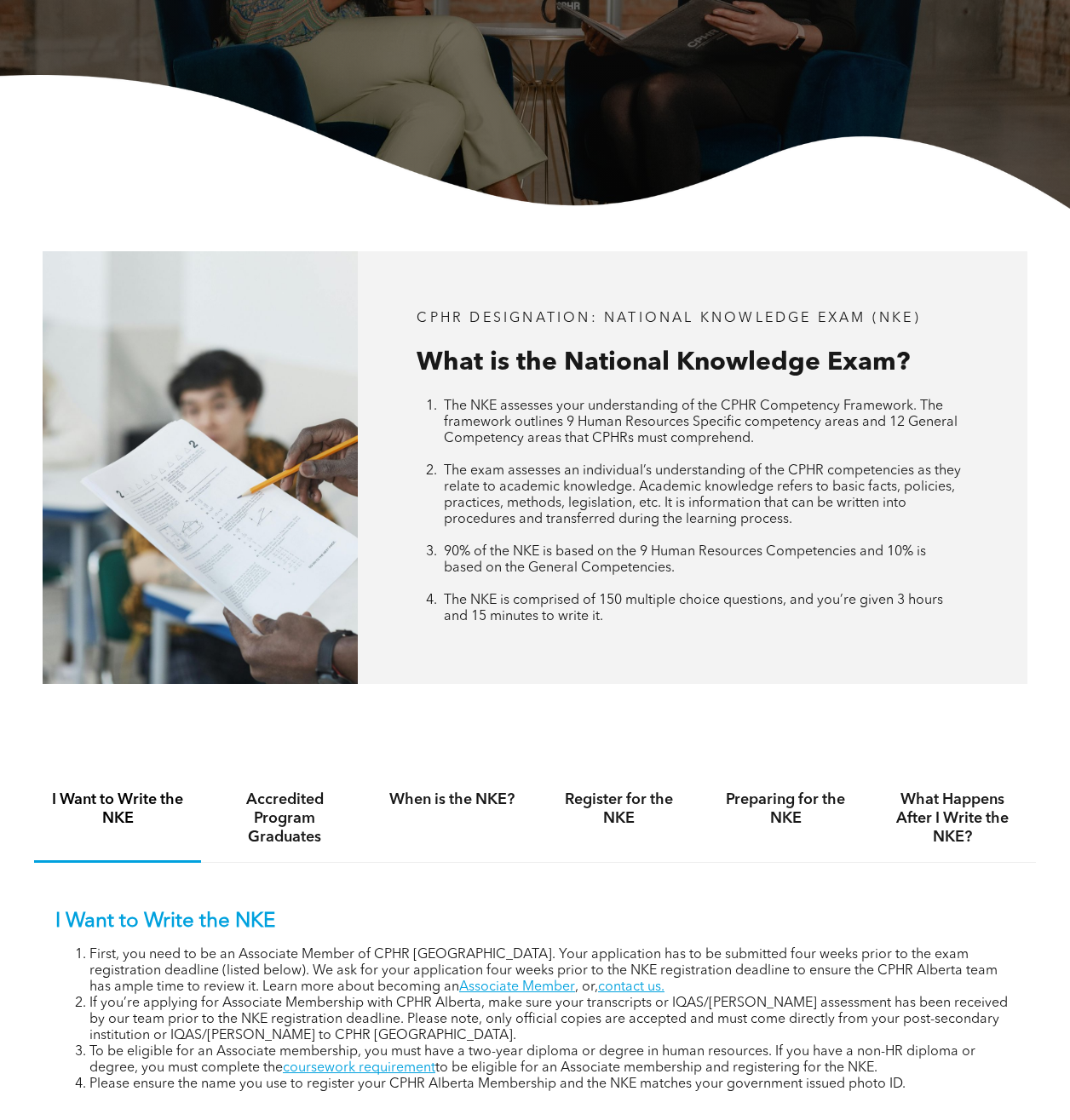
scroll to position [511, 0]
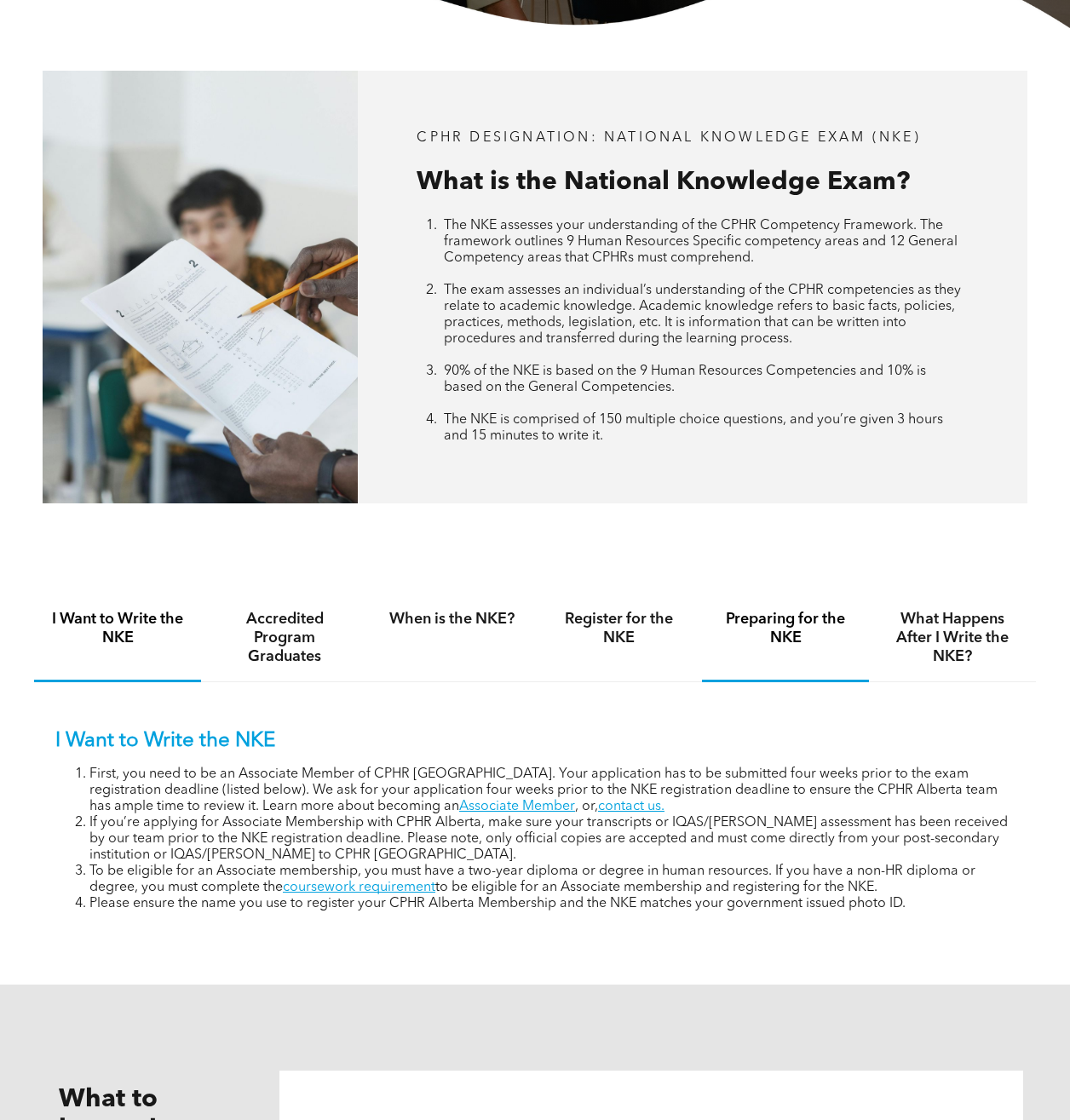
click at [810, 648] on h4 "Preparing for the NKE" at bounding box center [785, 628] width 136 height 38
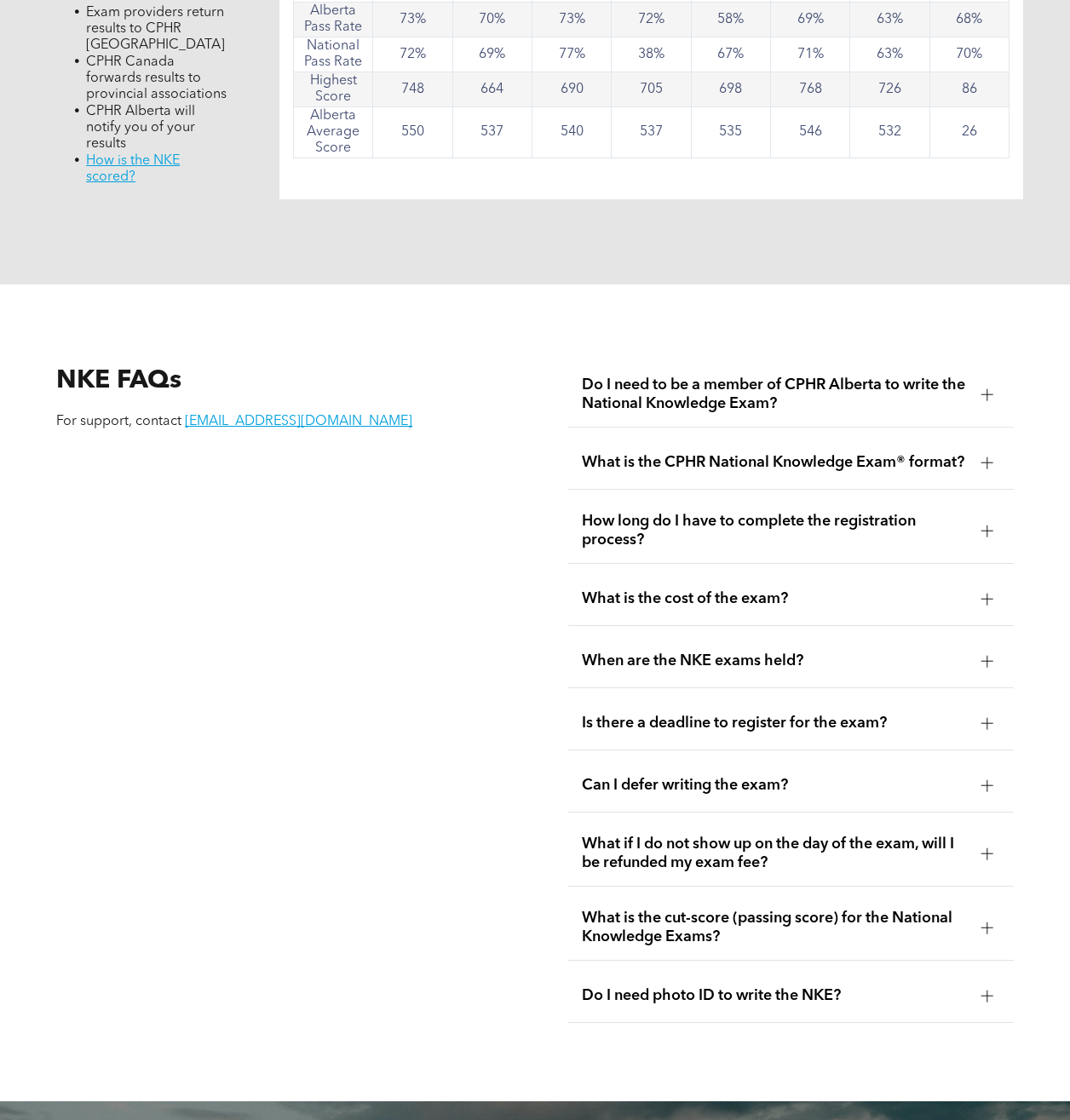
scroll to position [1703, 0]
click at [732, 725] on div "Is there a deadline to register for the exam?" at bounding box center [790, 723] width 445 height 54
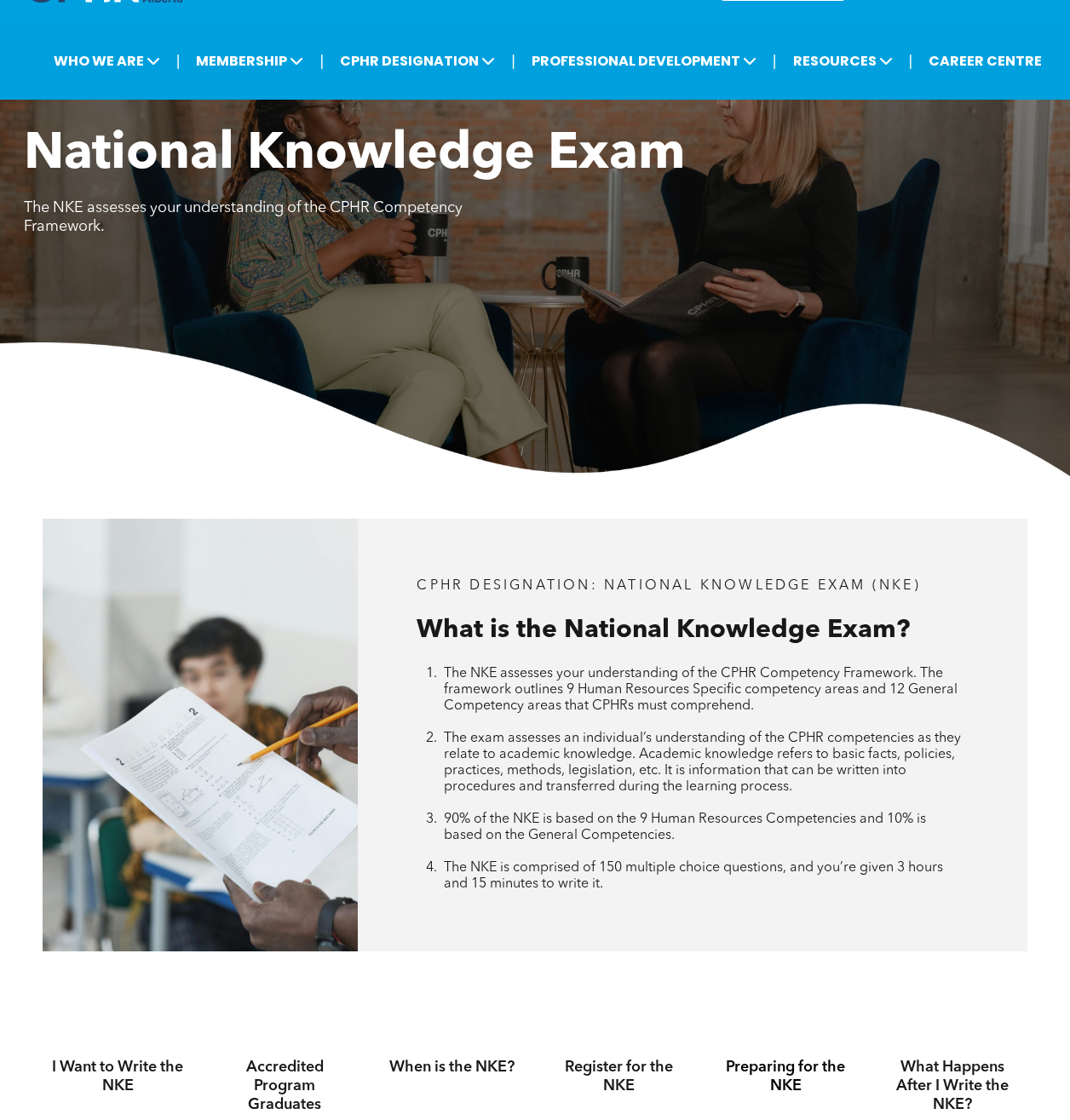
scroll to position [0, 0]
